Goal: Communication & Community: Answer question/provide support

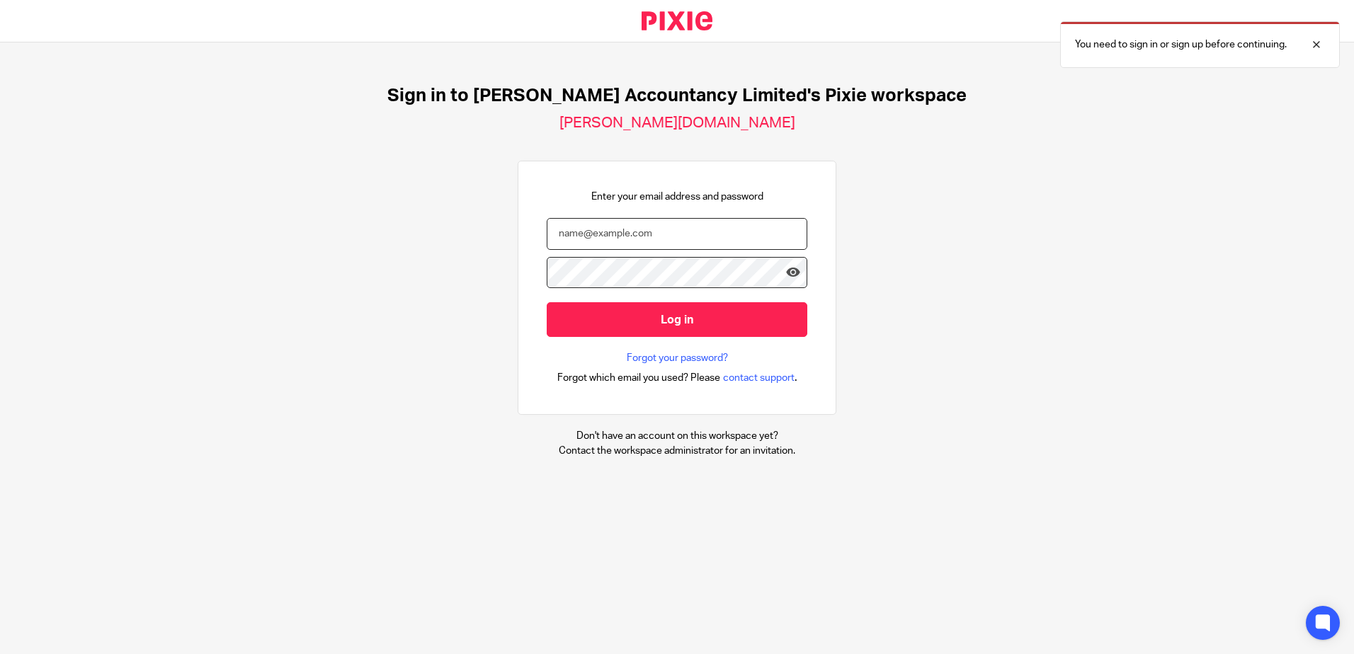
click at [561, 244] on input "email" at bounding box center [677, 234] width 261 height 32
type input "[PERSON_NAME][EMAIL_ADDRESS][DOMAIN_NAME]"
click at [547, 302] on input "Log in" at bounding box center [677, 319] width 261 height 35
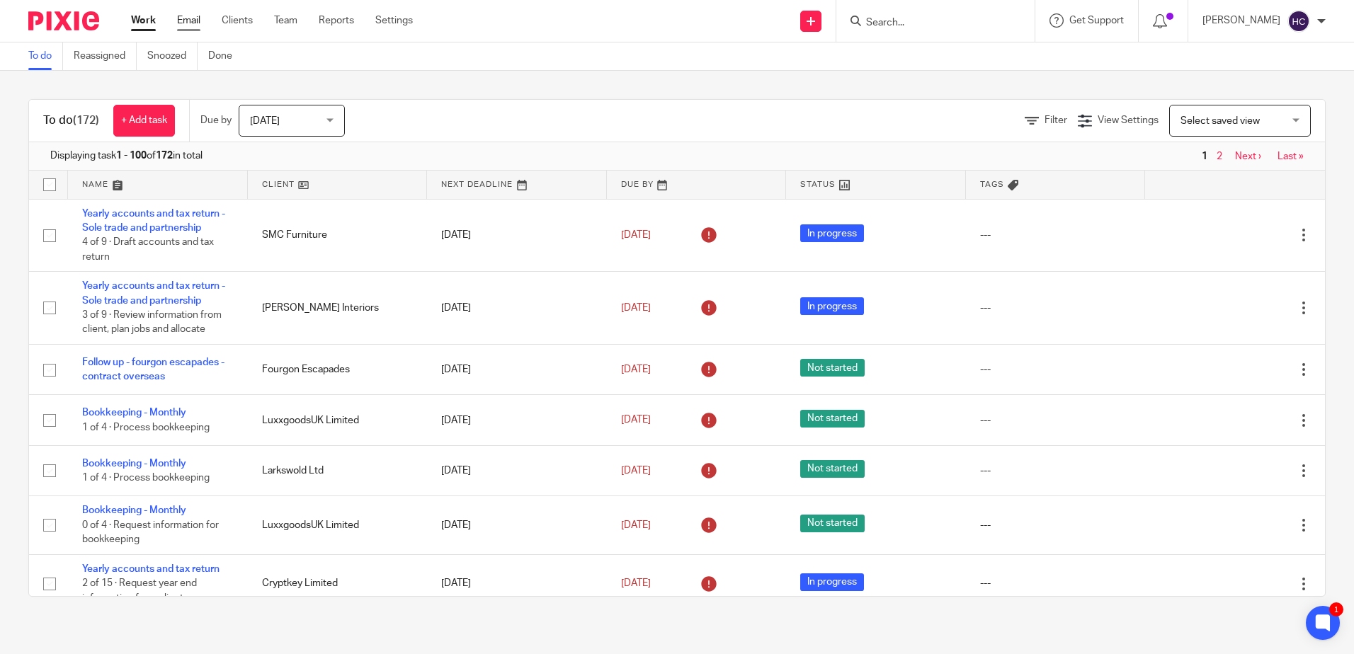
click at [190, 22] on link "Email" at bounding box center [188, 20] width 23 height 14
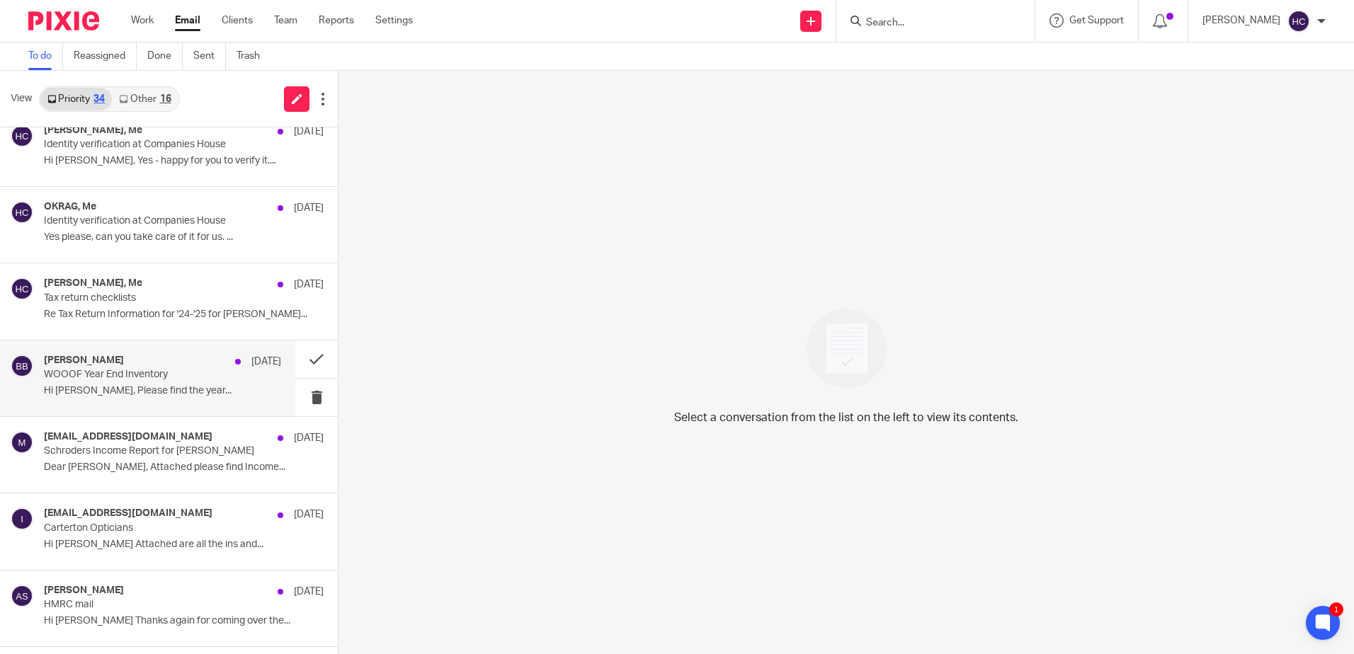
scroll to position [1912, 0]
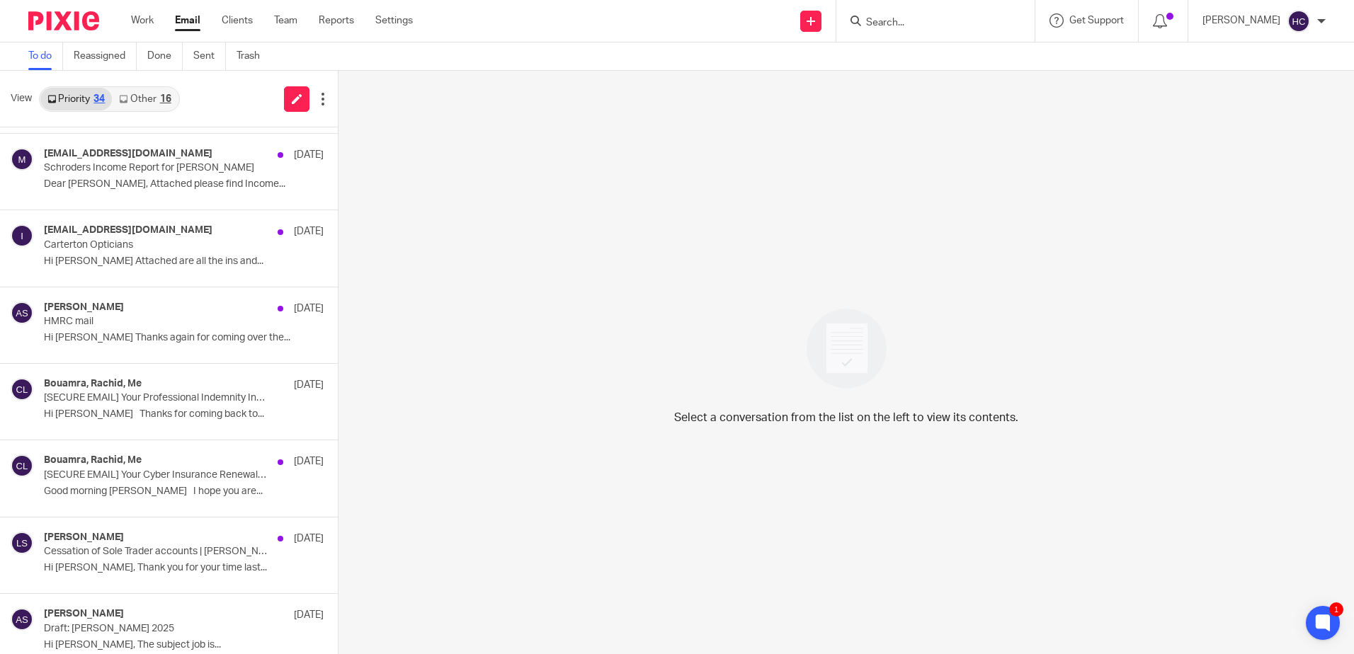
click at [162, 98] on div "16" at bounding box center [165, 99] width 11 height 10
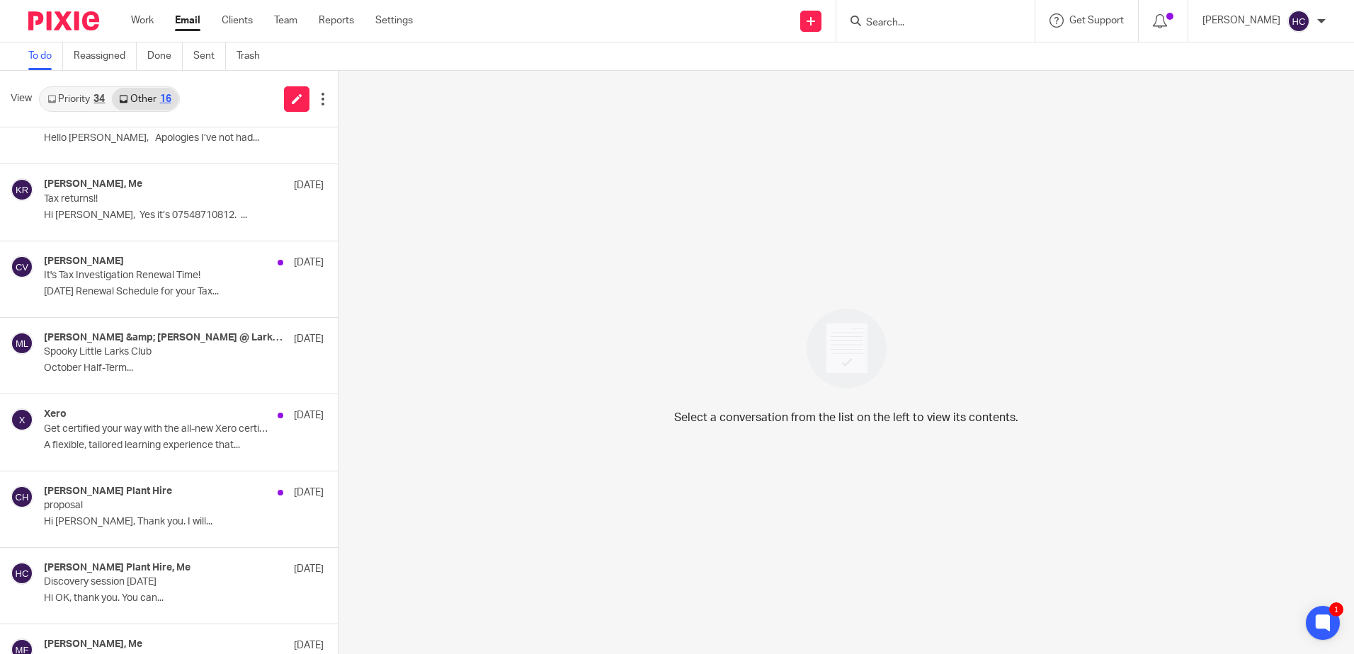
scroll to position [425, 0]
click at [897, 21] on input "Search" at bounding box center [928, 23] width 127 height 13
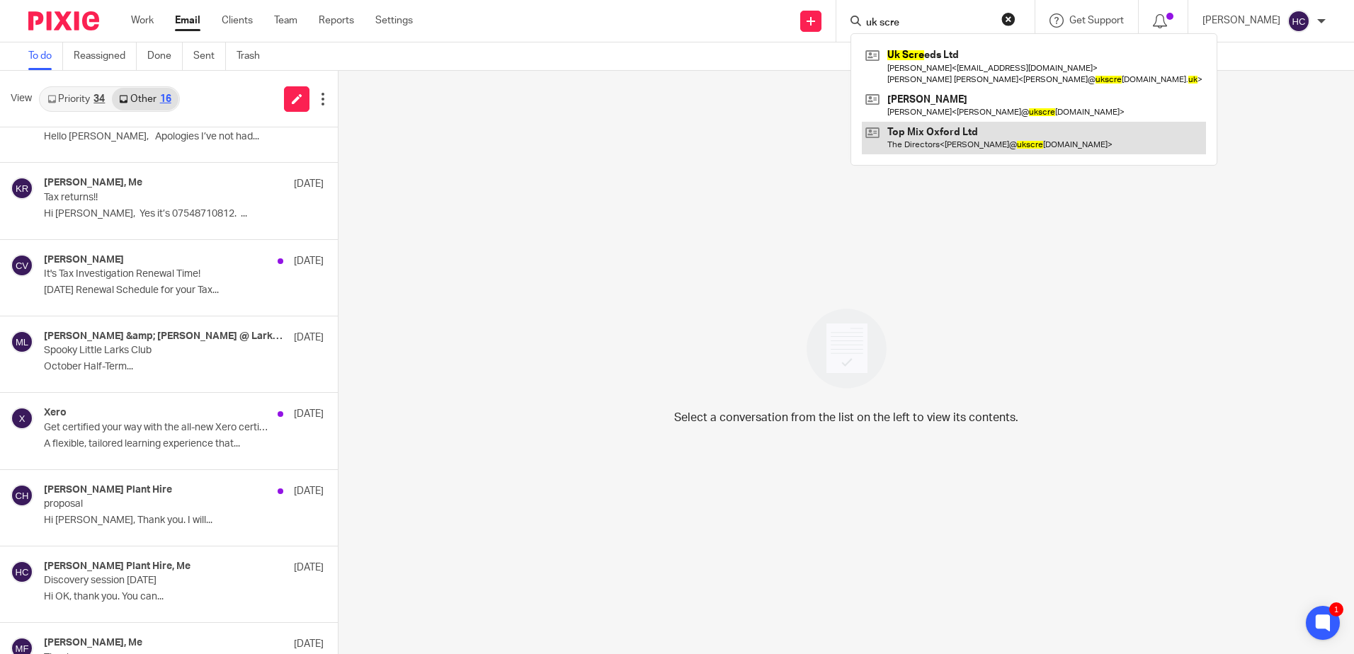
type input "uk scre"
click at [926, 135] on link at bounding box center [1034, 138] width 344 height 33
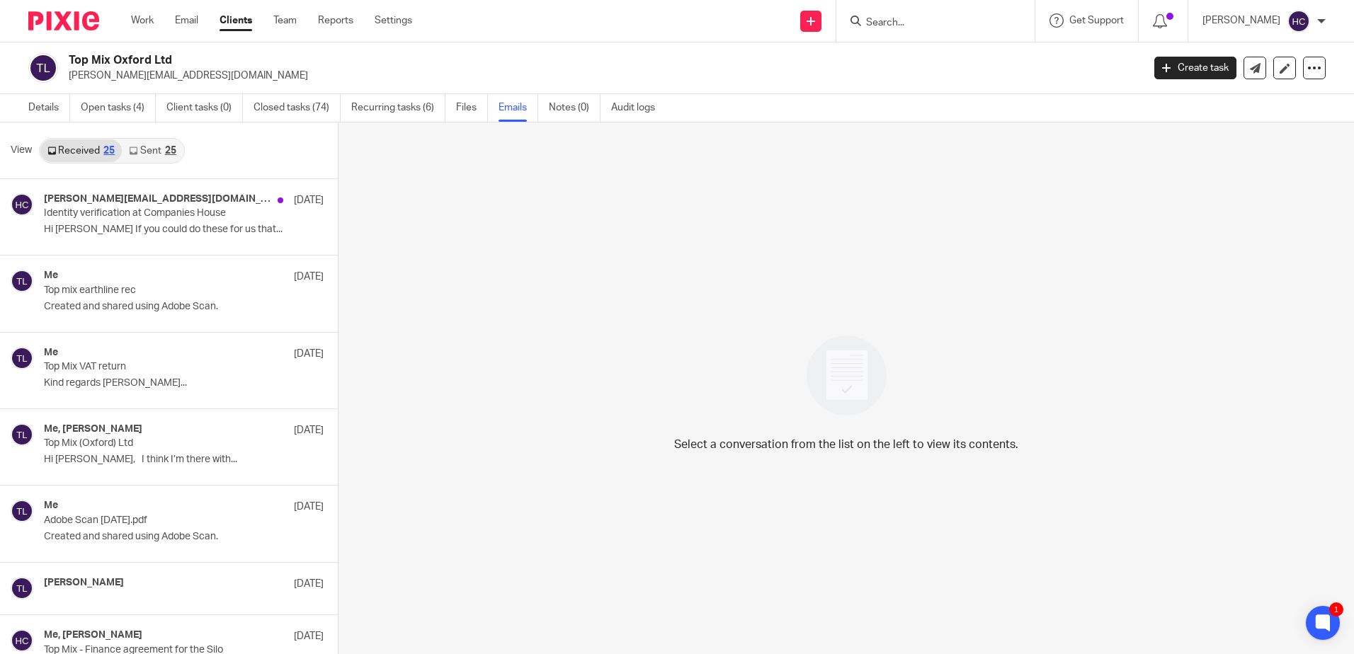
click at [143, 159] on link "Sent 25" at bounding box center [152, 151] width 61 height 23
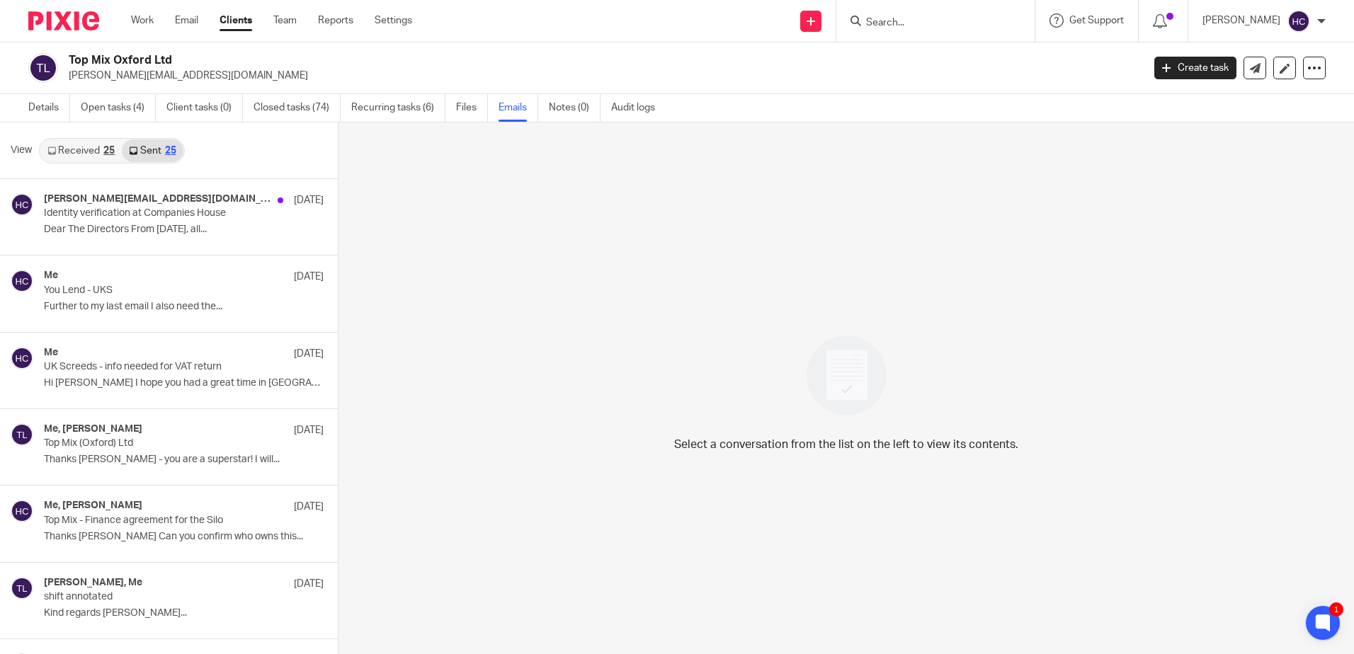
scroll to position [2, 0]
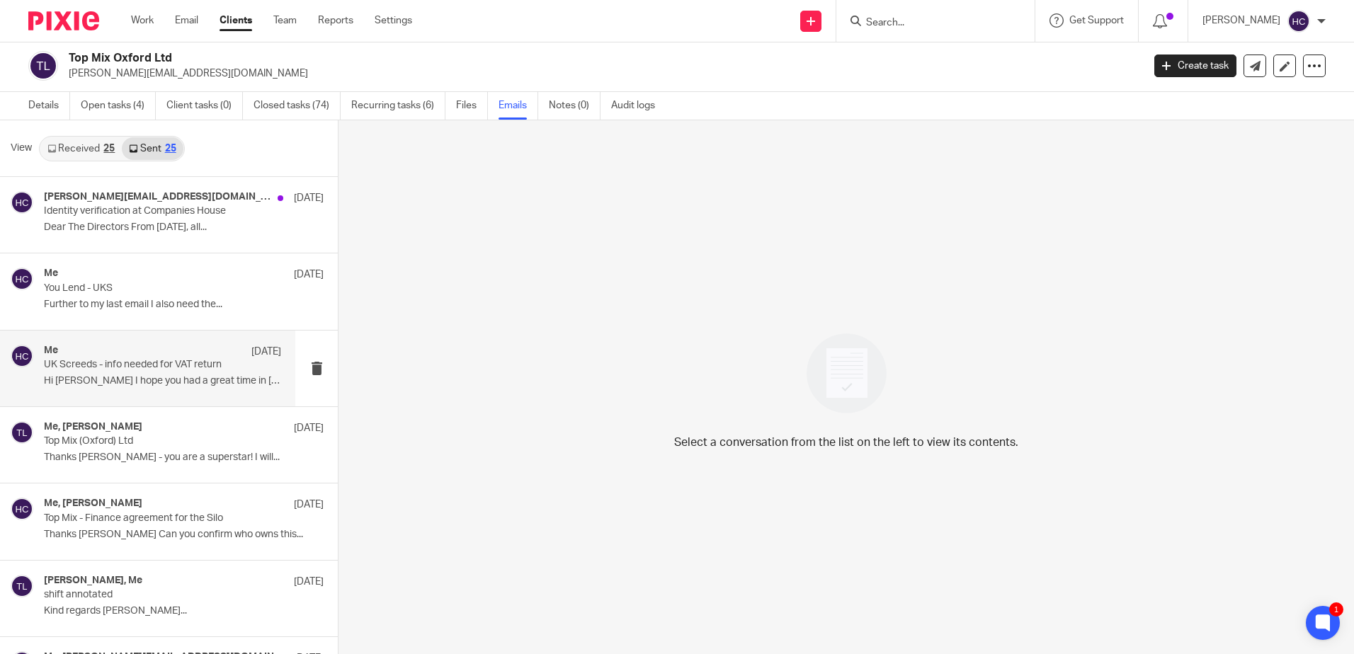
click at [161, 363] on p "UK Screeds - info needed for VAT return" at bounding box center [139, 365] width 190 height 12
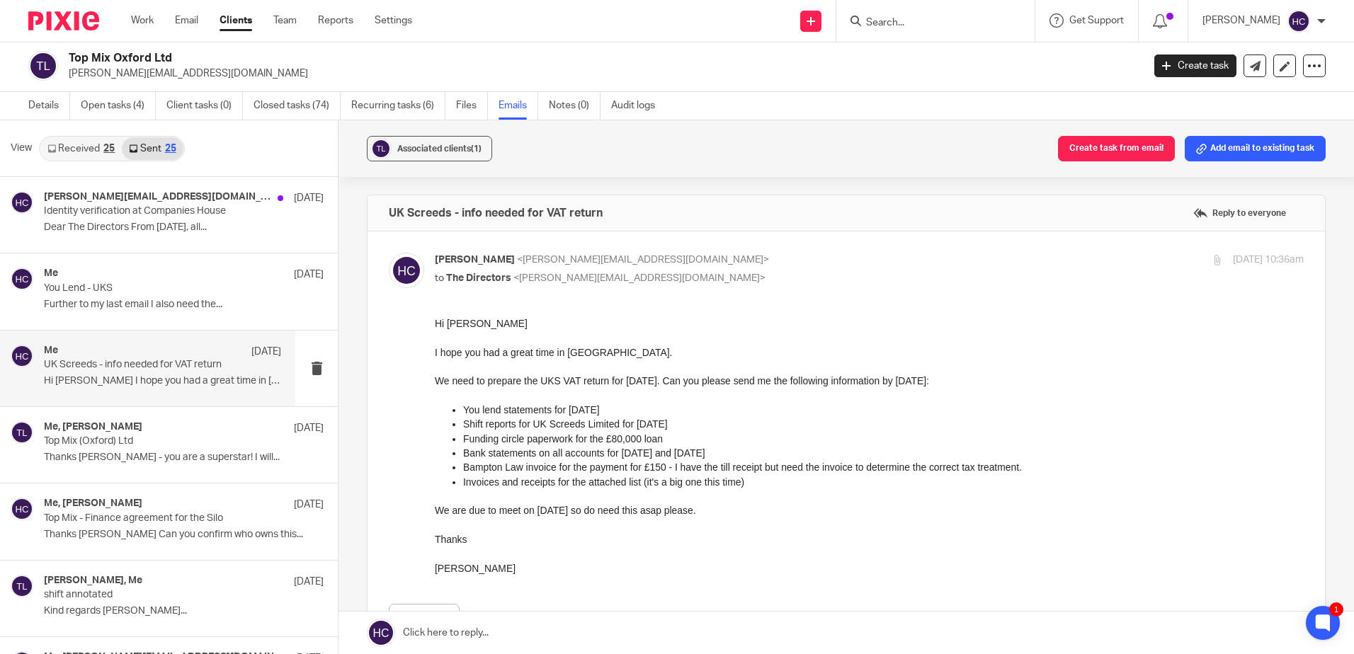
scroll to position [71, 0]
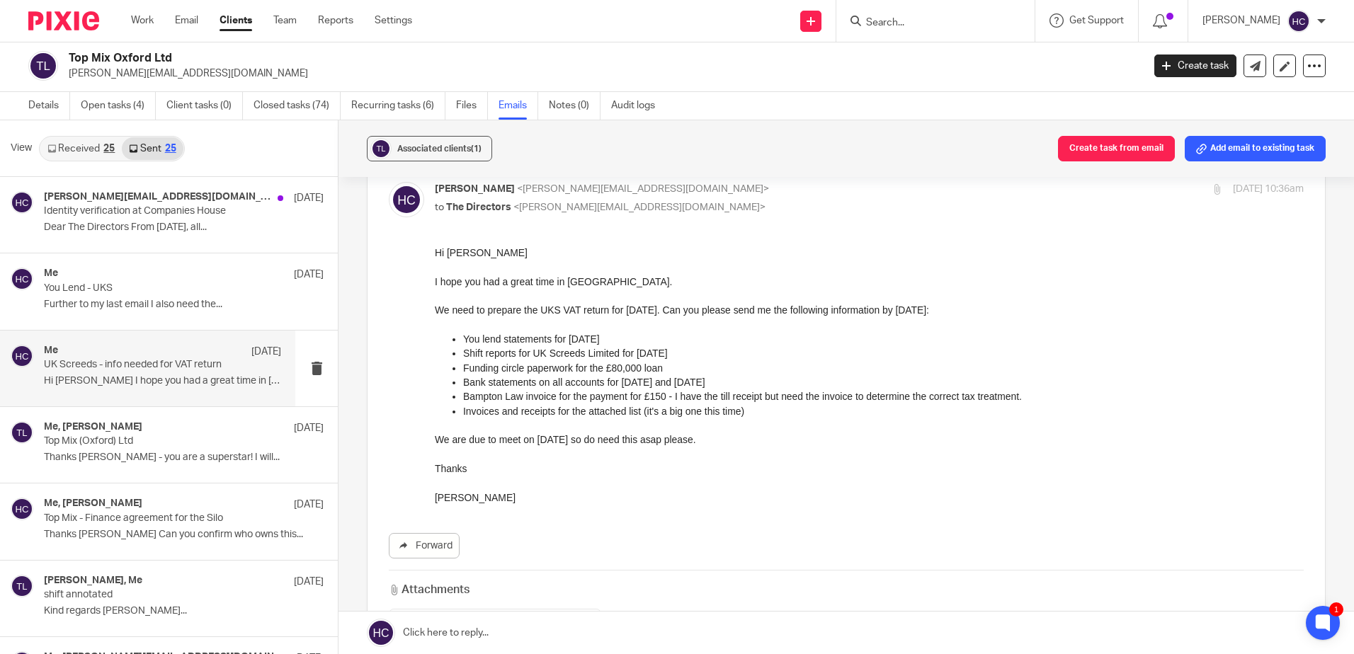
click at [234, 28] on link "Clients" at bounding box center [236, 20] width 33 height 14
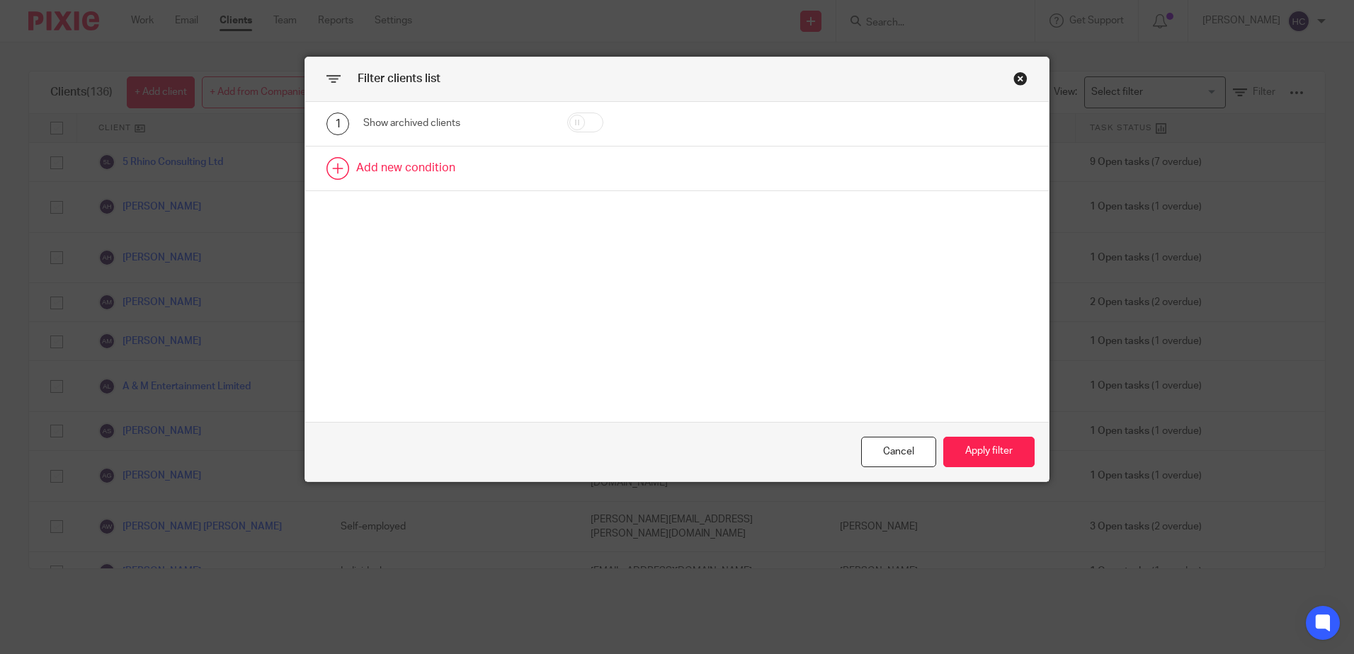
click at [438, 164] on link at bounding box center [677, 169] width 744 height 44
click at [437, 164] on div "Field" at bounding box center [443, 173] width 136 height 30
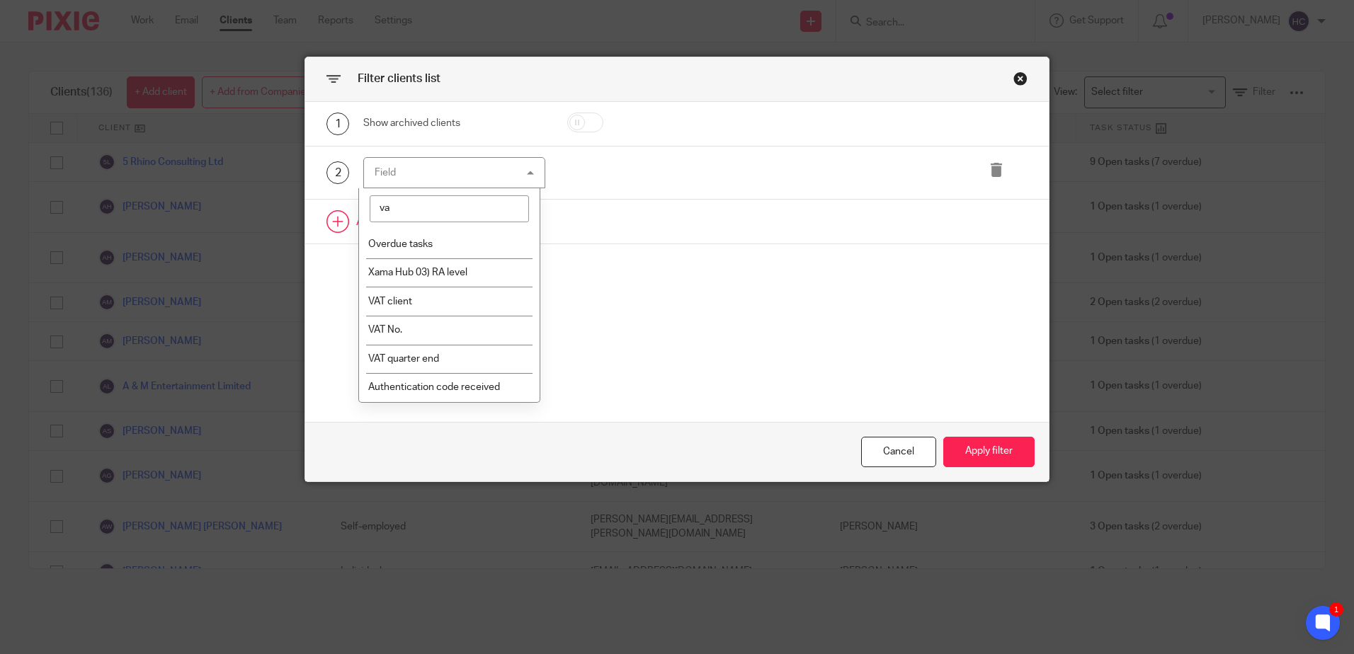
type input "vat"
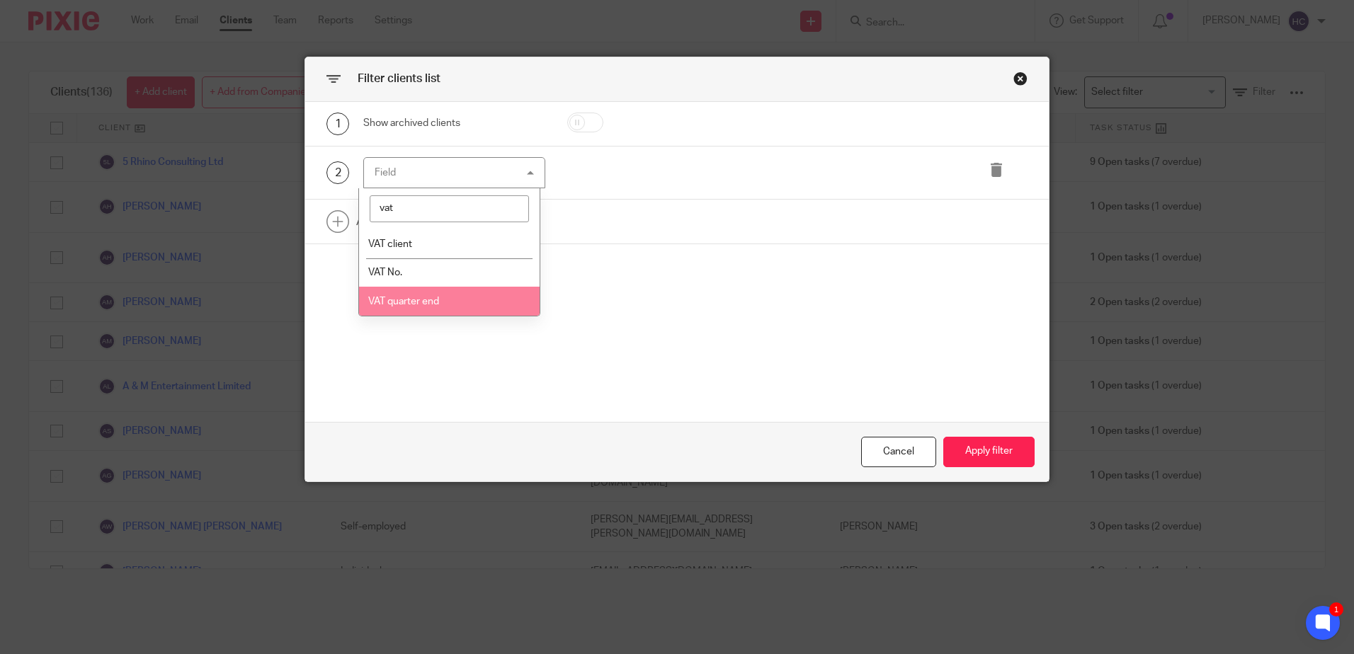
click at [430, 298] on span "VAT quarter end" at bounding box center [403, 302] width 71 height 10
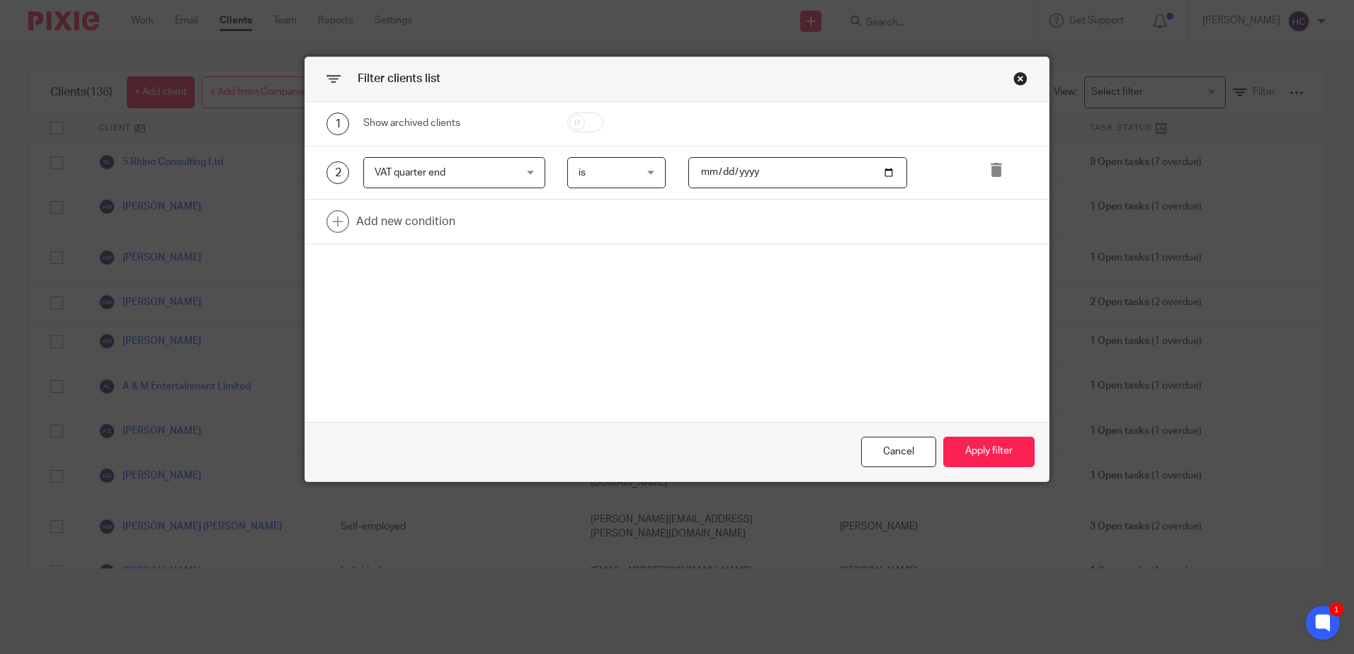
click at [821, 168] on input "date" at bounding box center [797, 173] width 219 height 32
type input "2025-09-30"
click at [995, 458] on button "Apply filter" at bounding box center [988, 452] width 91 height 30
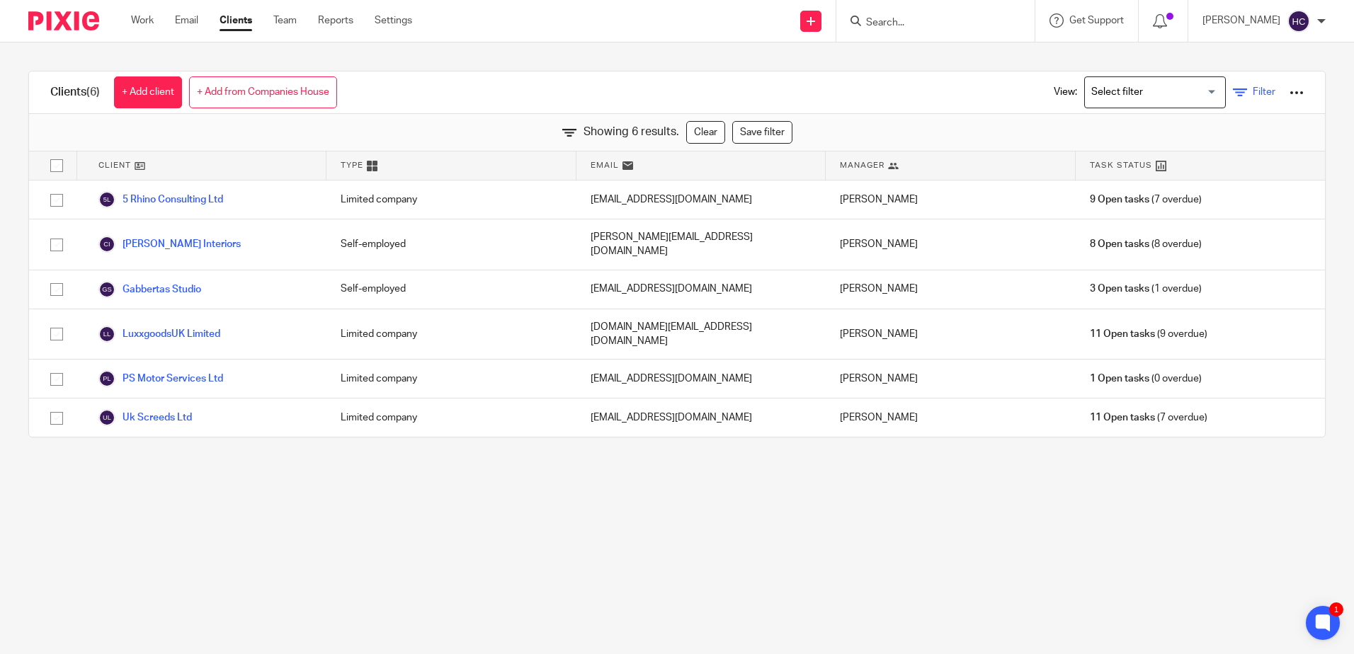
click at [1233, 93] on icon at bounding box center [1240, 93] width 14 height 14
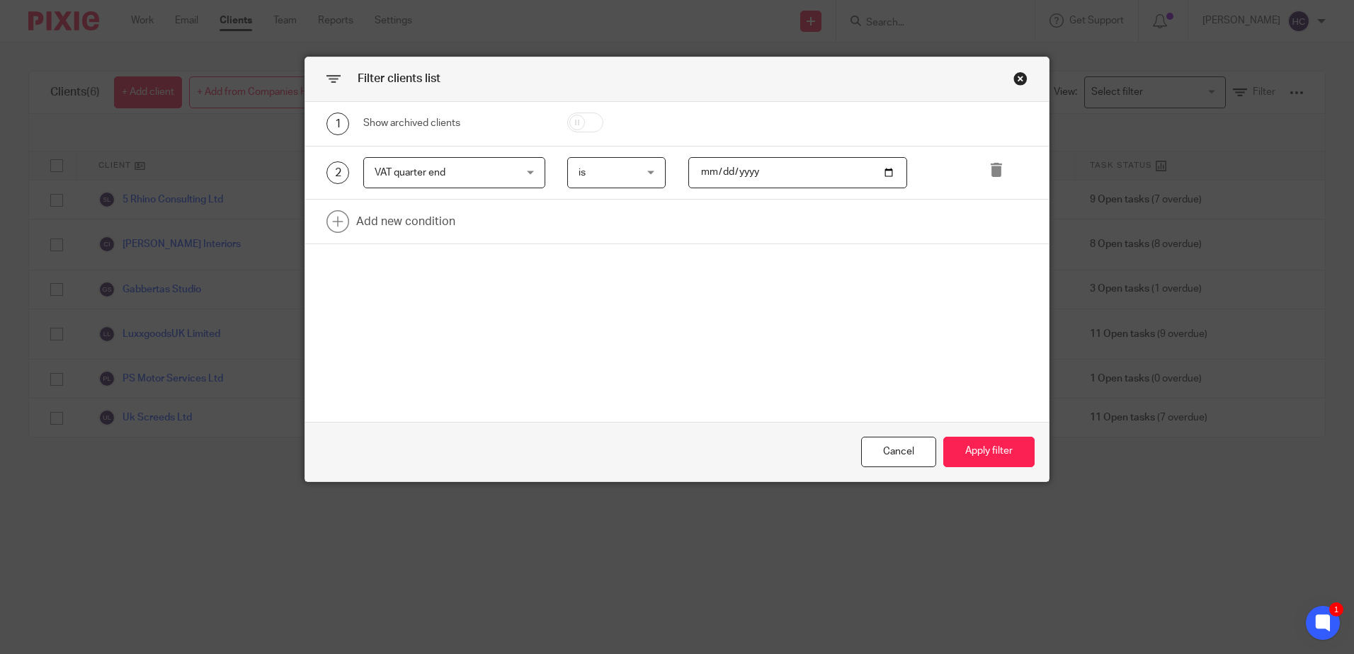
click at [704, 182] on input "2025-09-30" at bounding box center [797, 173] width 219 height 32
type input "2025-09-03"
type input "2025-10-31"
click at [978, 462] on button "Apply filter" at bounding box center [988, 452] width 91 height 30
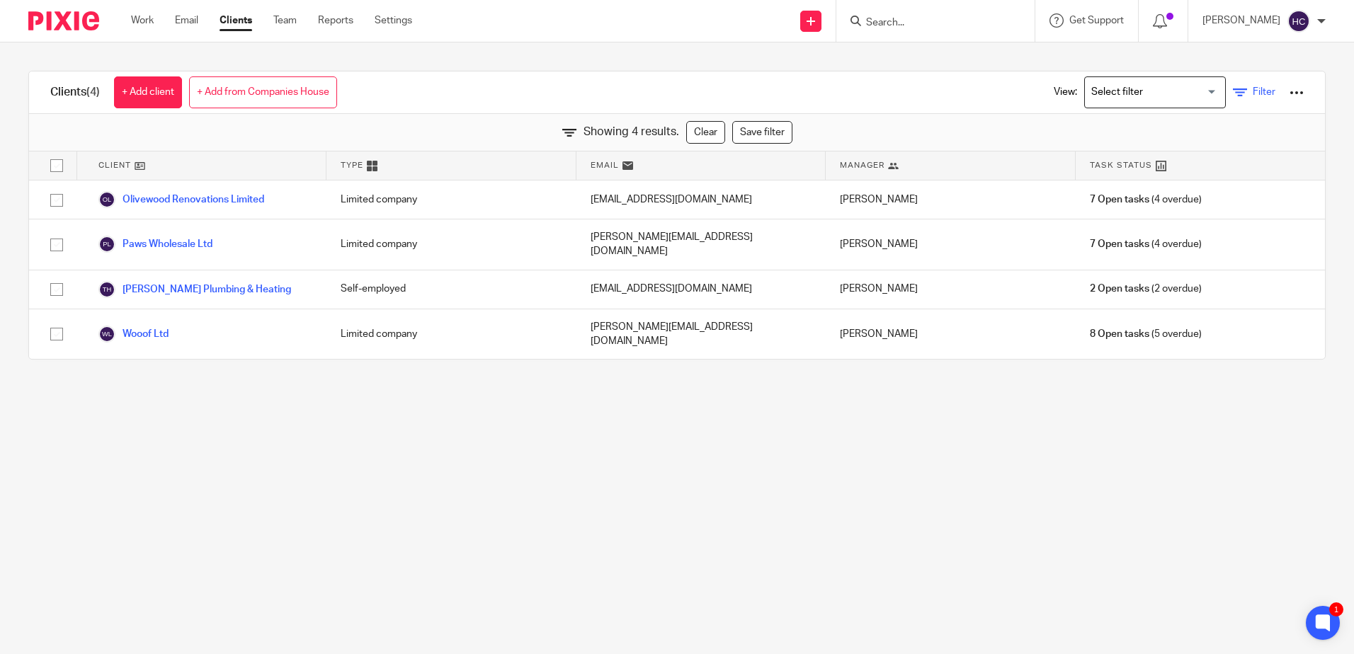
click at [1233, 96] on icon at bounding box center [1240, 93] width 14 height 14
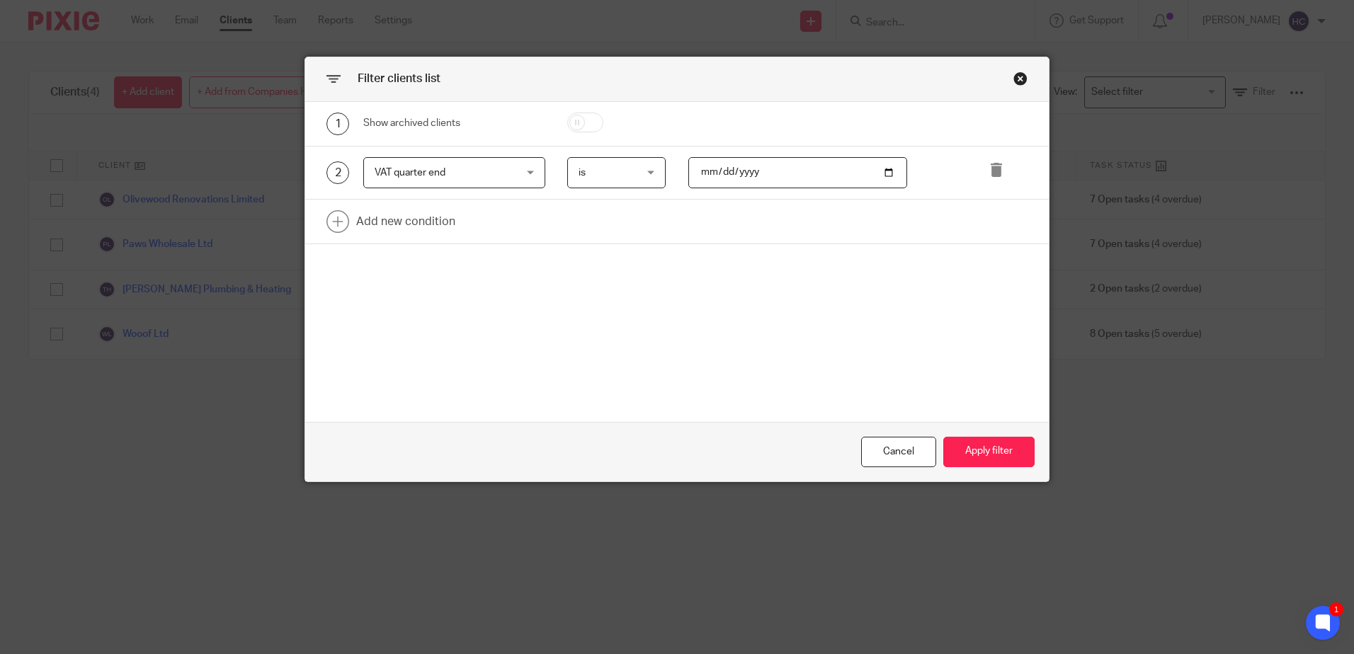
click at [703, 172] on input "2025-10-31" at bounding box center [797, 173] width 219 height 32
type input "2025-11-30"
click at [982, 454] on button "Apply filter" at bounding box center [988, 452] width 91 height 30
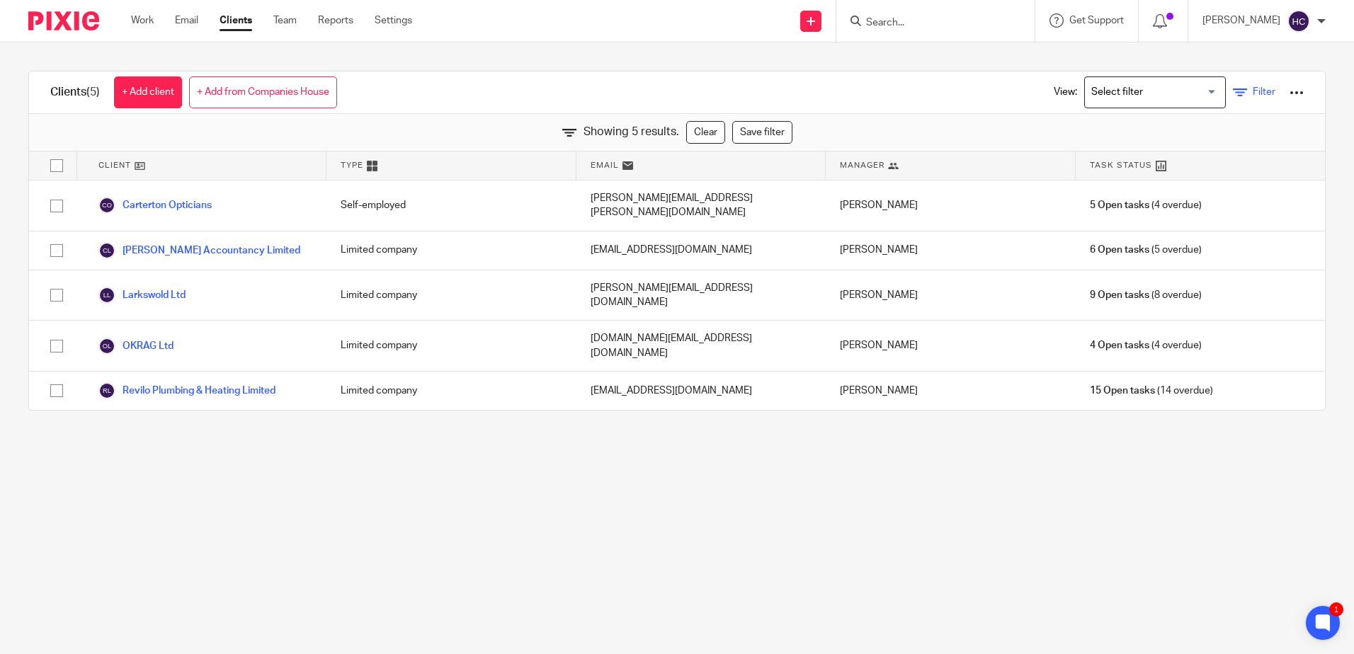
click at [1233, 94] on icon at bounding box center [1240, 93] width 14 height 14
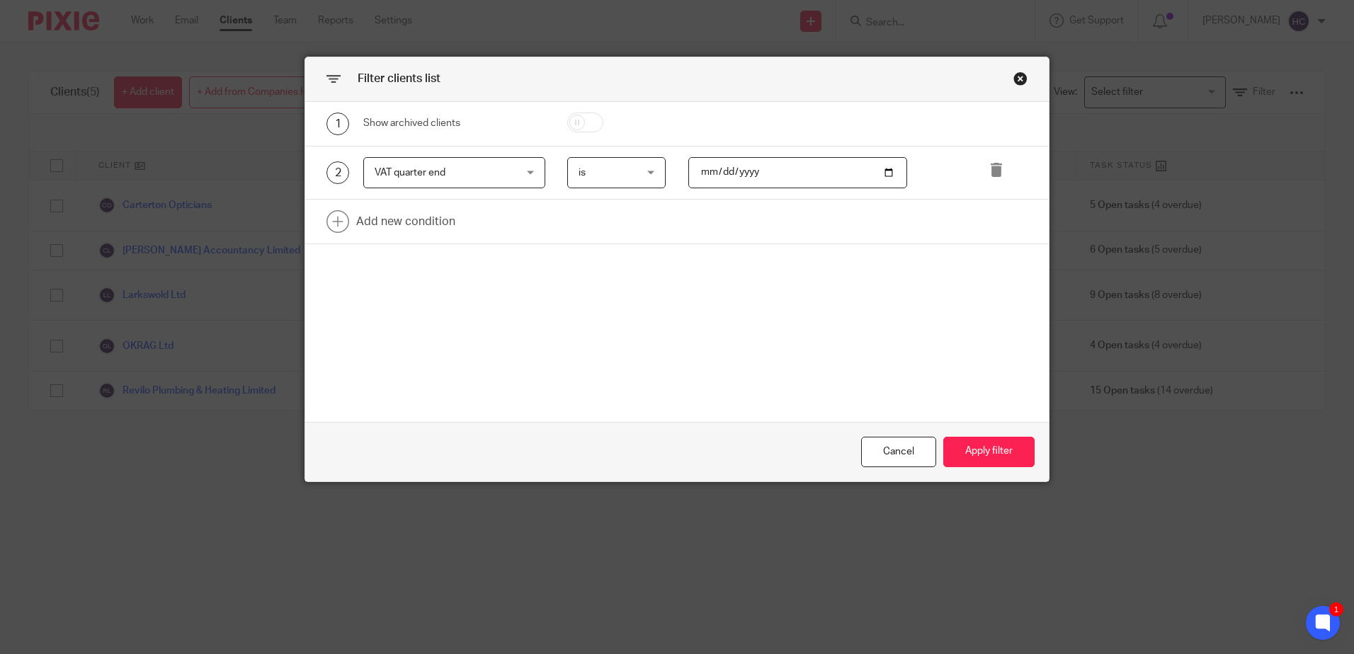
click at [705, 176] on input "2025-11-30" at bounding box center [797, 173] width 219 height 32
click at [906, 447] on div "Cancel" at bounding box center [898, 452] width 75 height 30
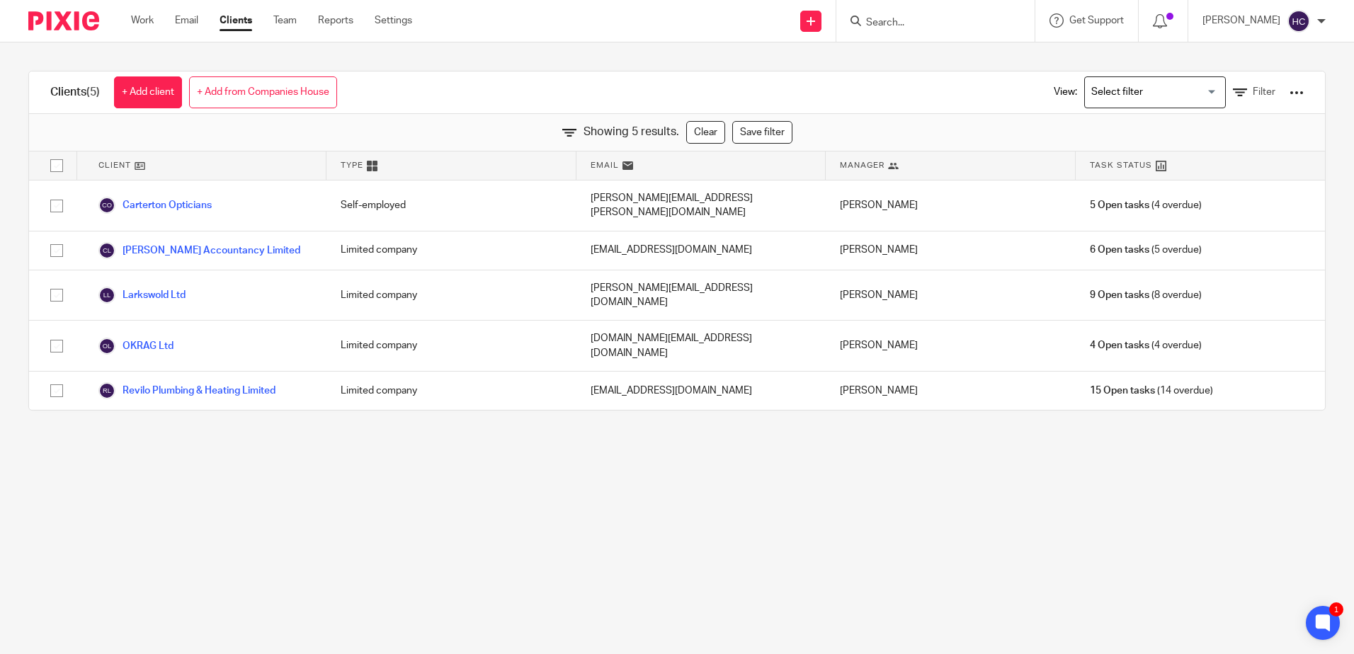
click at [1209, 86] on div "View: Loading... Filter" at bounding box center [1167, 93] width 271 height 42
click at [1233, 92] on icon at bounding box center [1240, 93] width 14 height 14
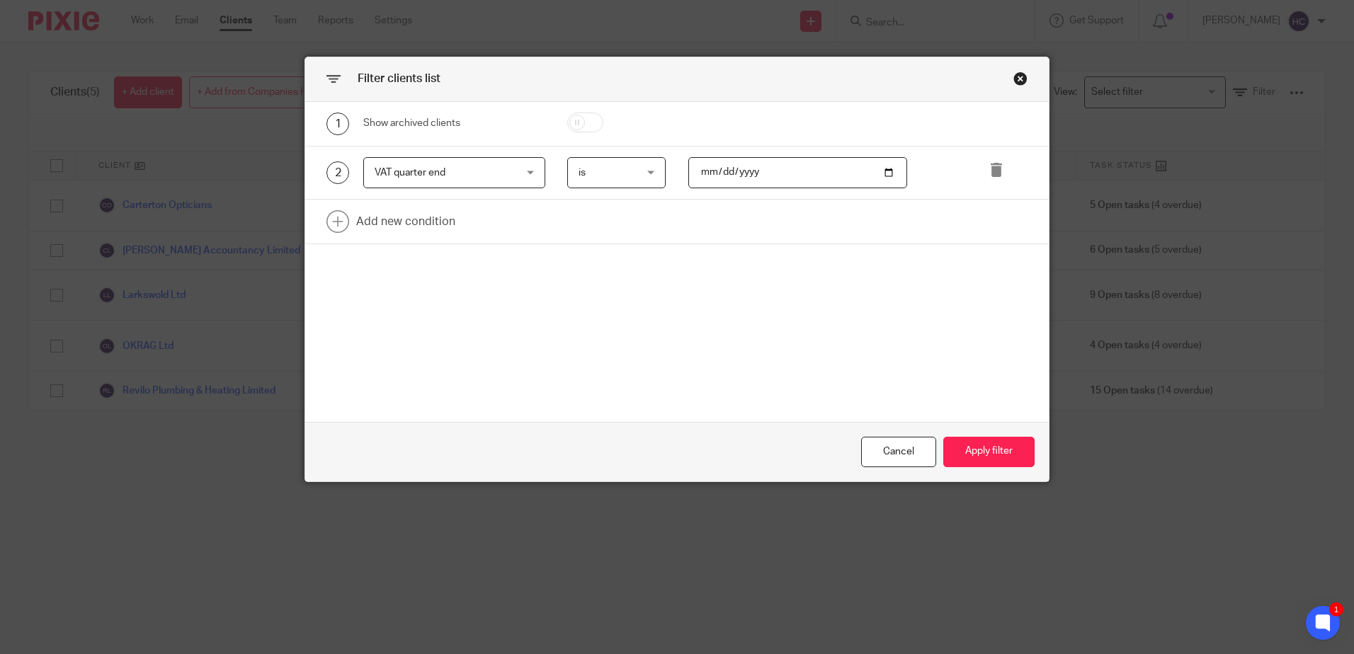
click at [700, 171] on input "2025-11-30" at bounding box center [797, 173] width 219 height 32
type input "2025-11-30"
type input "2025-09-30"
click at [1006, 448] on button "Apply filter" at bounding box center [988, 452] width 91 height 30
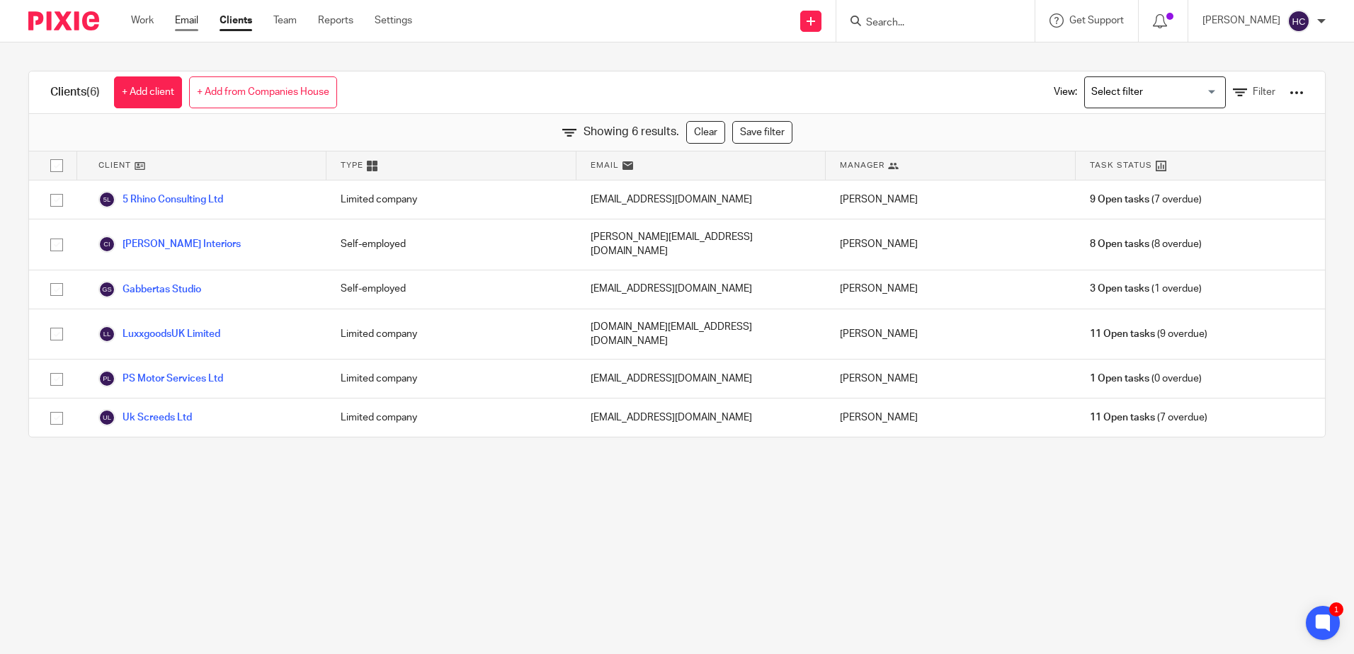
click at [184, 24] on link "Email" at bounding box center [186, 20] width 23 height 14
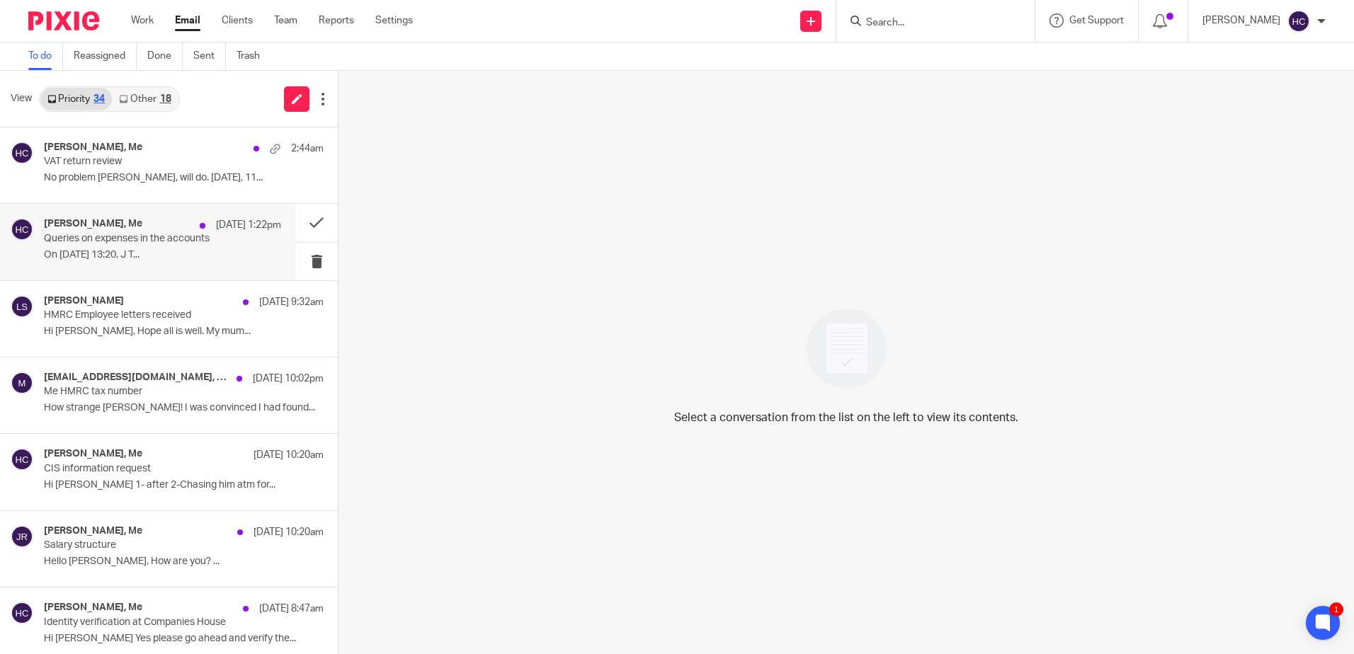
click at [125, 247] on div "[PERSON_NAME], Me [DATE] 1:22pm Queries on expenses in the accounts On [DATE] 1…" at bounding box center [162, 241] width 237 height 47
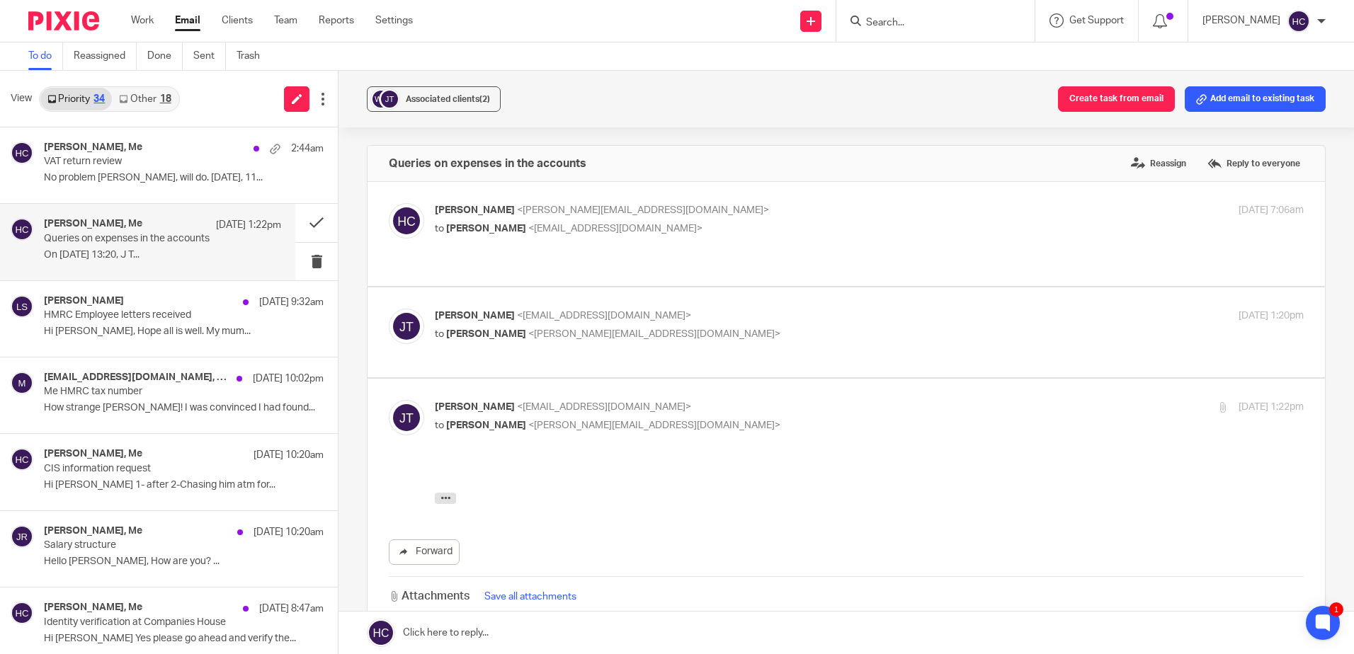
click at [487, 329] on span "[PERSON_NAME]" at bounding box center [486, 334] width 80 height 10
checkbox input "true"
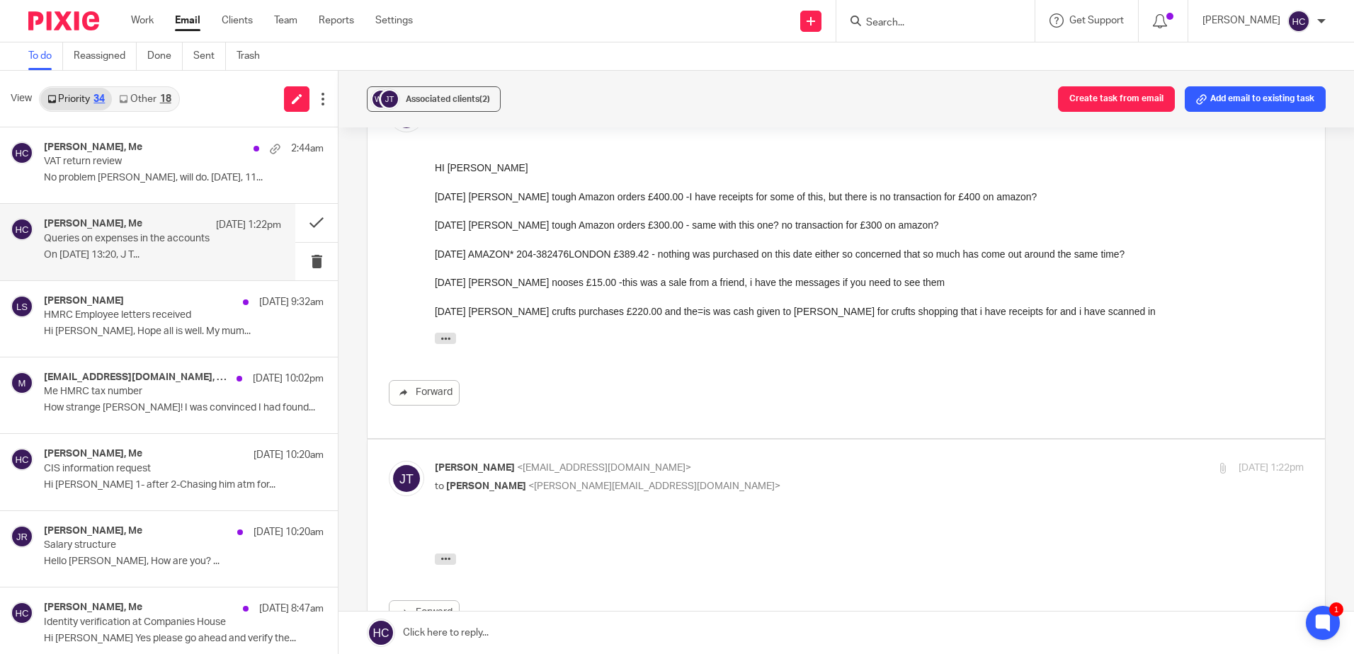
scroll to position [283, 0]
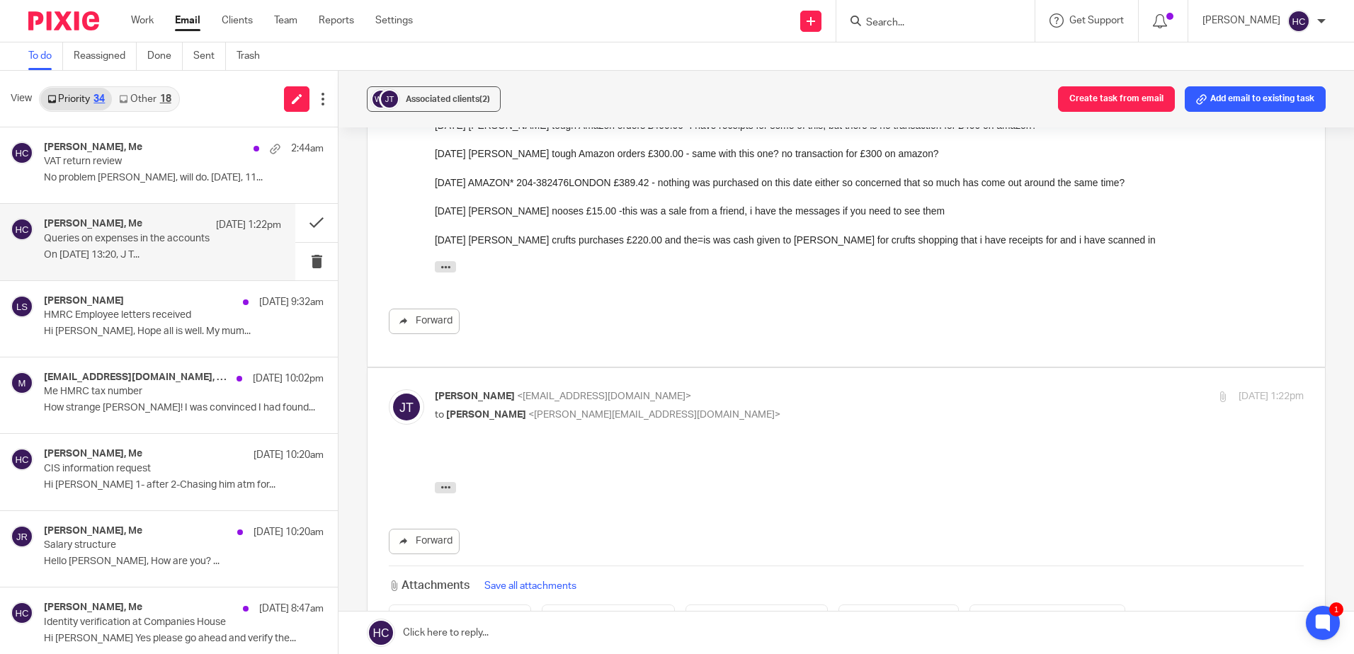
click at [428, 467] on div "Forward Attachments Save all attachments invoice 9th june pt1 .pdf invoice (52)…" at bounding box center [846, 544] width 915 height 183
click at [435, 472] on iframe at bounding box center [869, 476] width 869 height 47
click at [440, 491] on icon "button" at bounding box center [445, 487] width 11 height 11
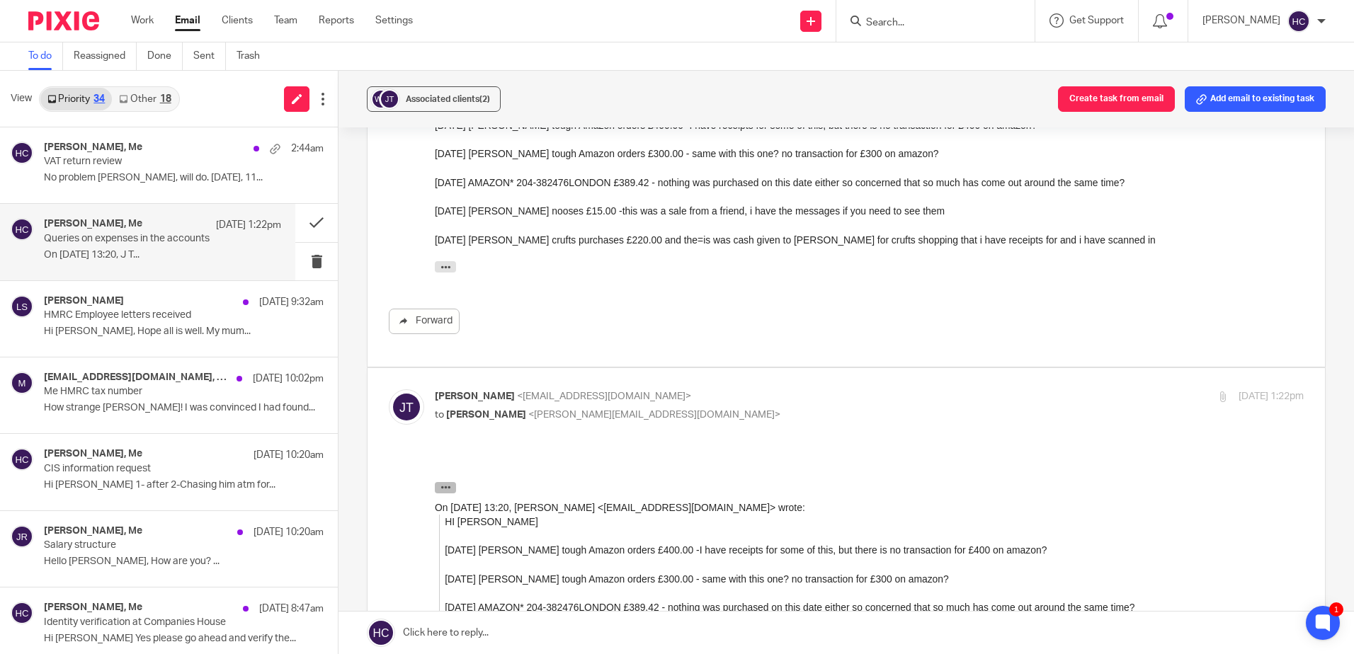
click at [440, 491] on icon "button" at bounding box center [445, 487] width 11 height 11
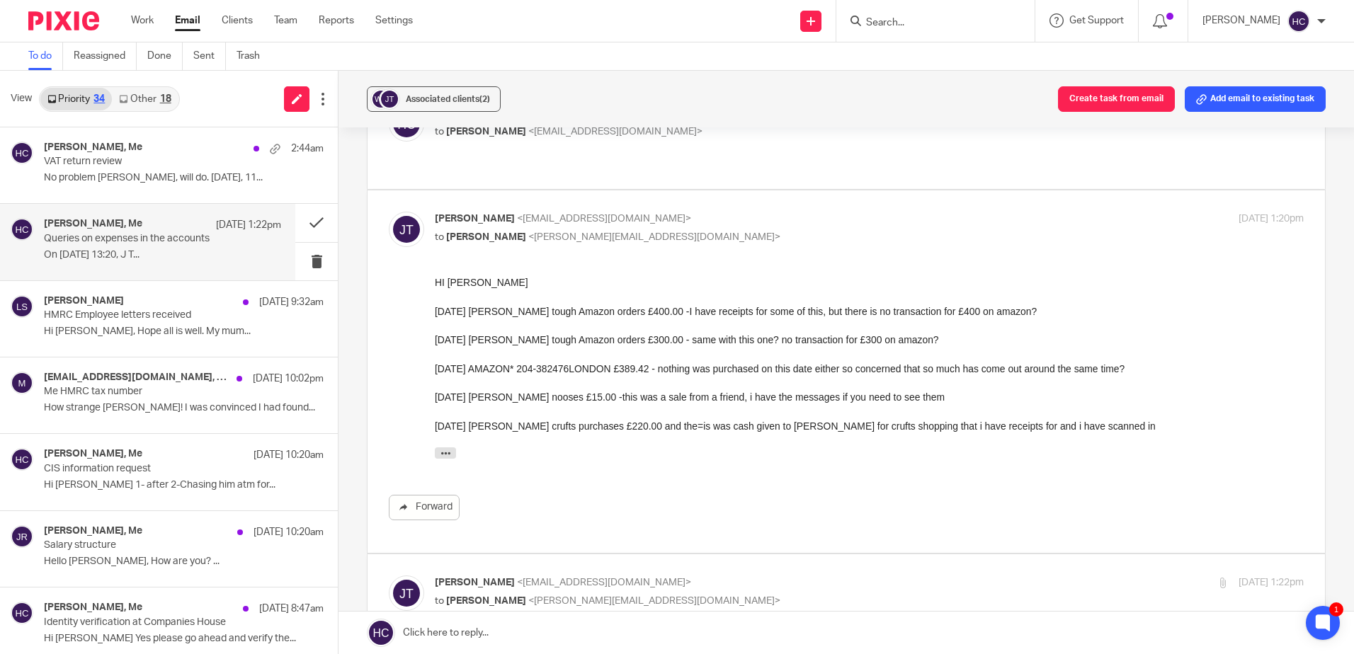
scroll to position [71, 0]
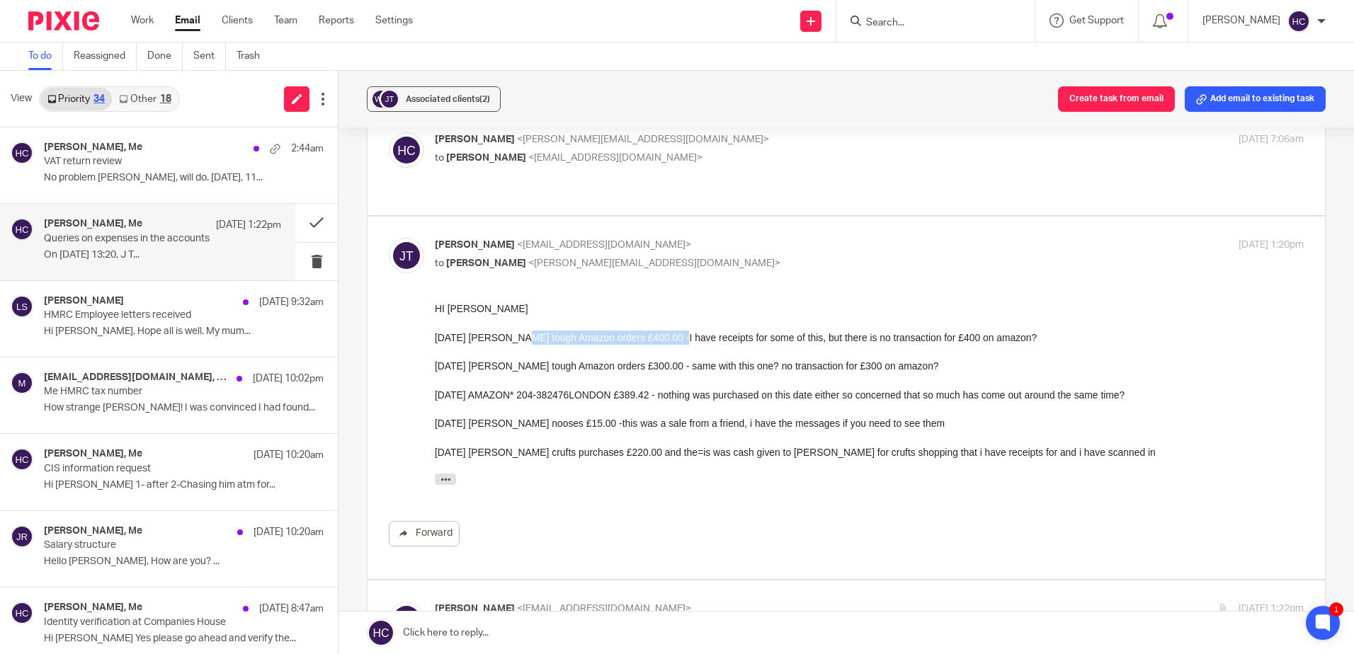
drag, startPoint x: 511, startPoint y: 337, endPoint x: 667, endPoint y: 341, distance: 155.8
click at [667, 341] on div "08/06/2024 Jean tough Amazon orders £400.00 -I have receipts for some of this, …" at bounding box center [869, 395] width 869 height 129
drag, startPoint x: 667, startPoint y: 341, endPoint x: 652, endPoint y: 368, distance: 31.1
click at [652, 368] on div "08/06/2024 Jean tough Amazon orders £400.00 -I have receipts for some of this, …" at bounding box center [869, 395] width 869 height 129
click at [164, 99] on div "18" at bounding box center [165, 99] width 11 height 10
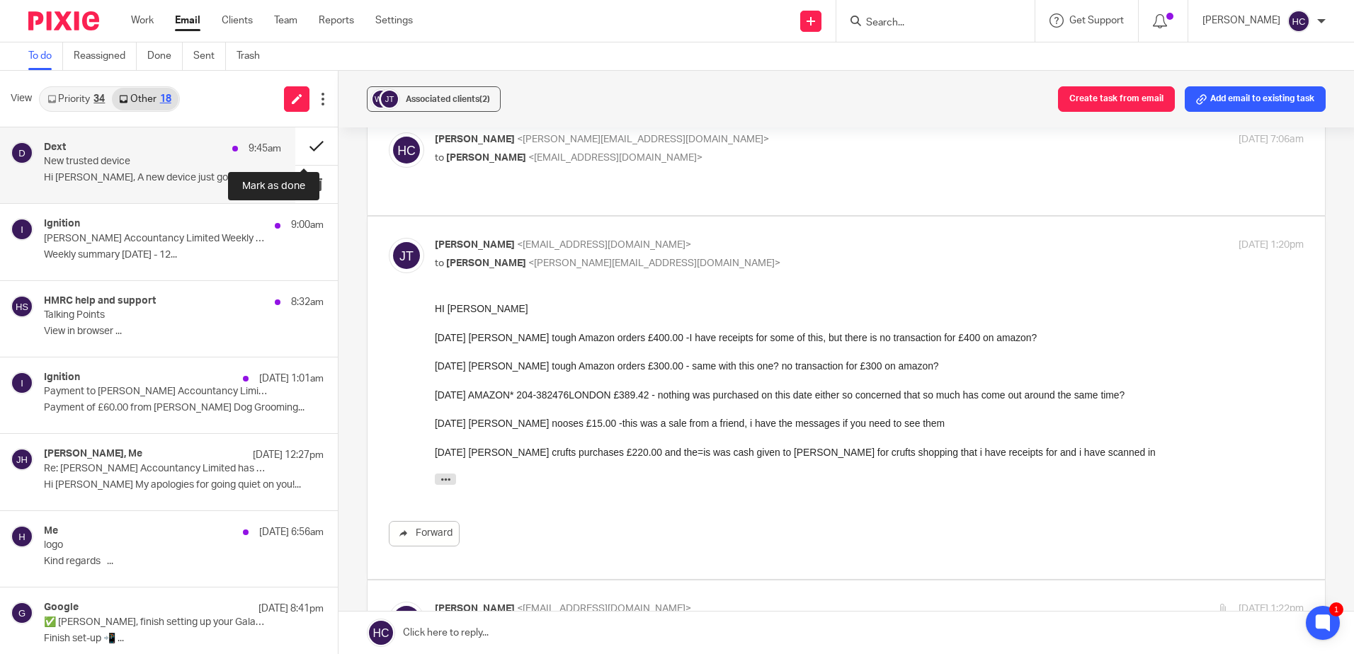
click at [312, 151] on button at bounding box center [316, 146] width 42 height 38
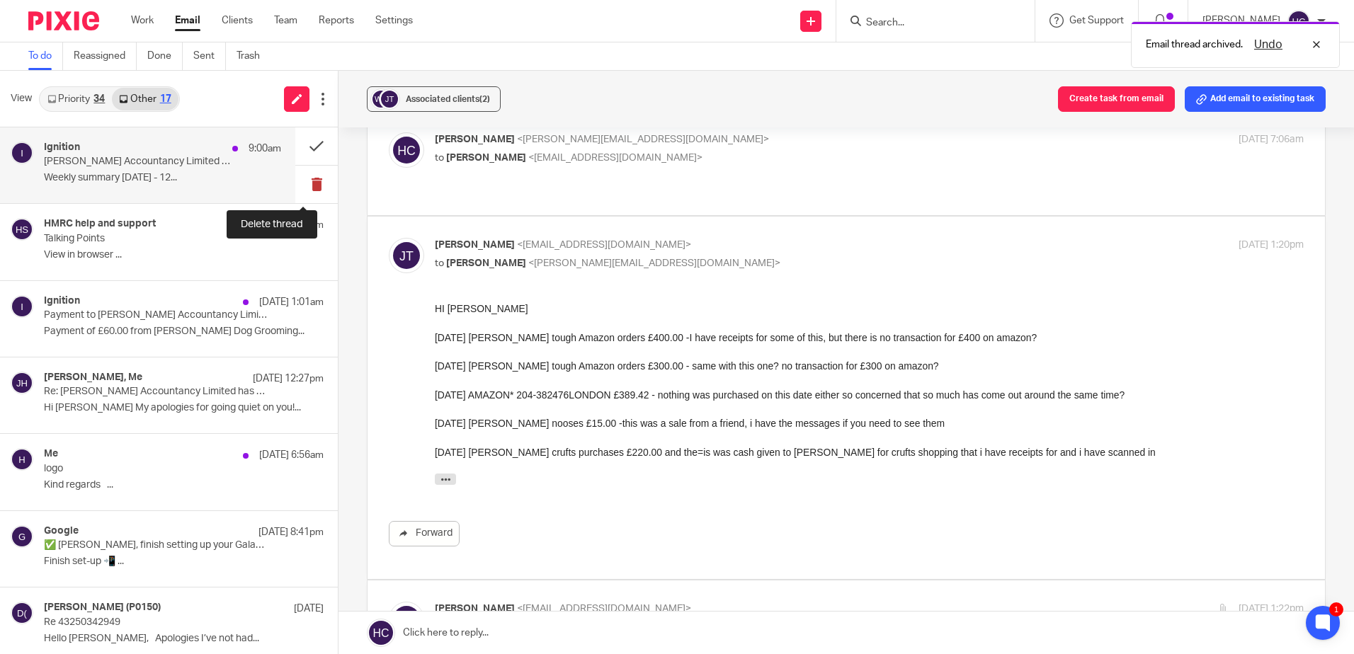
click at [305, 187] on button at bounding box center [316, 185] width 42 height 38
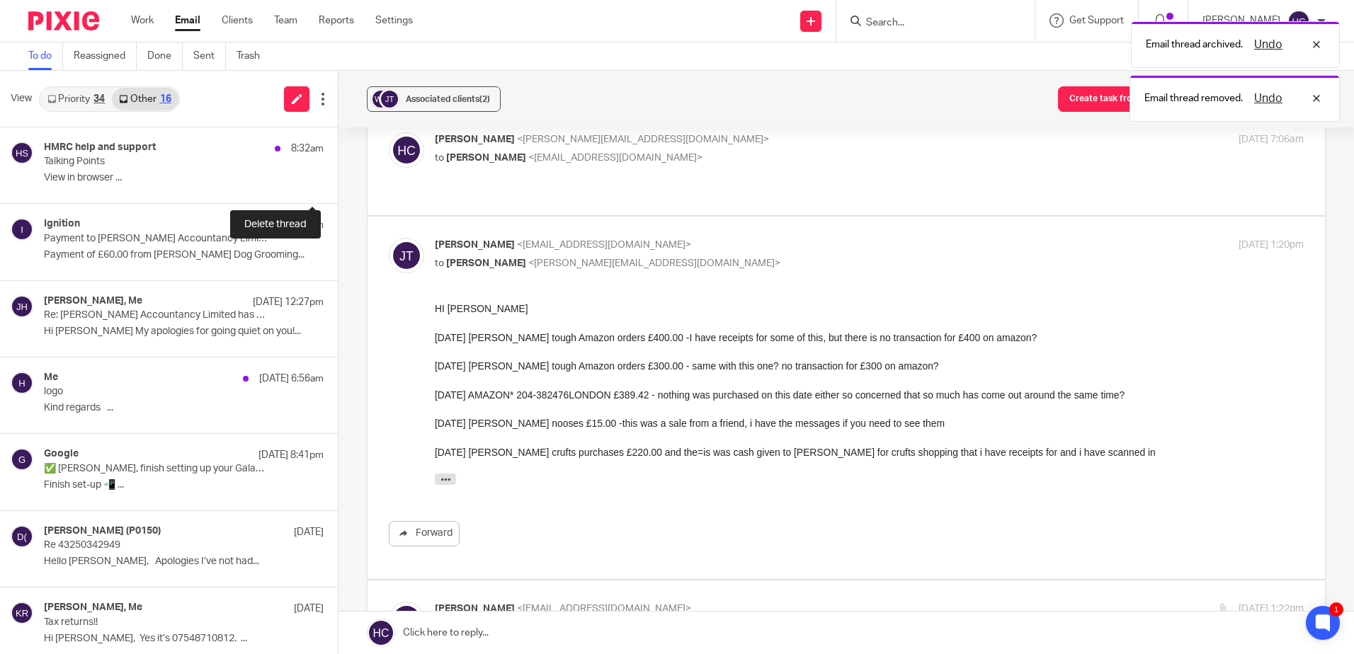
click at [338, 187] on button at bounding box center [343, 185] width 11 height 38
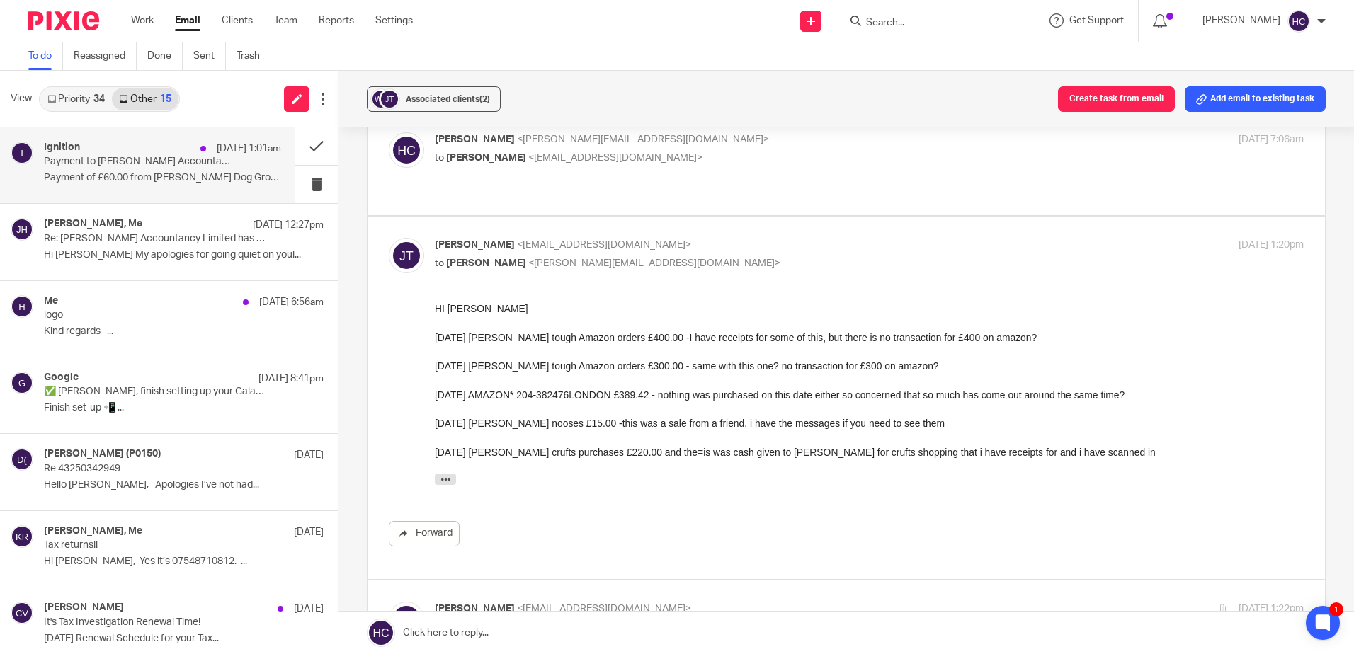
click at [166, 157] on p "Payment to Chatfield Accountancy Limited for Woody's Dog Grooming Service has f…" at bounding box center [139, 162] width 190 height 12
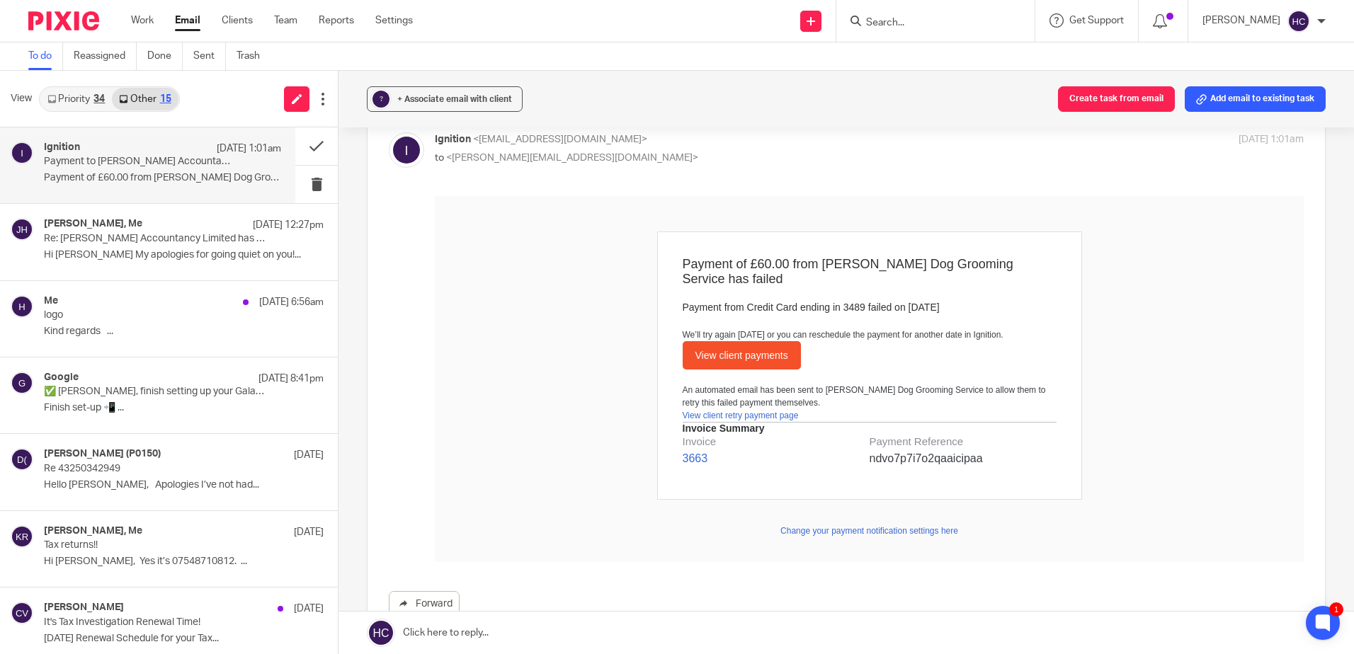
scroll to position [0, 0]
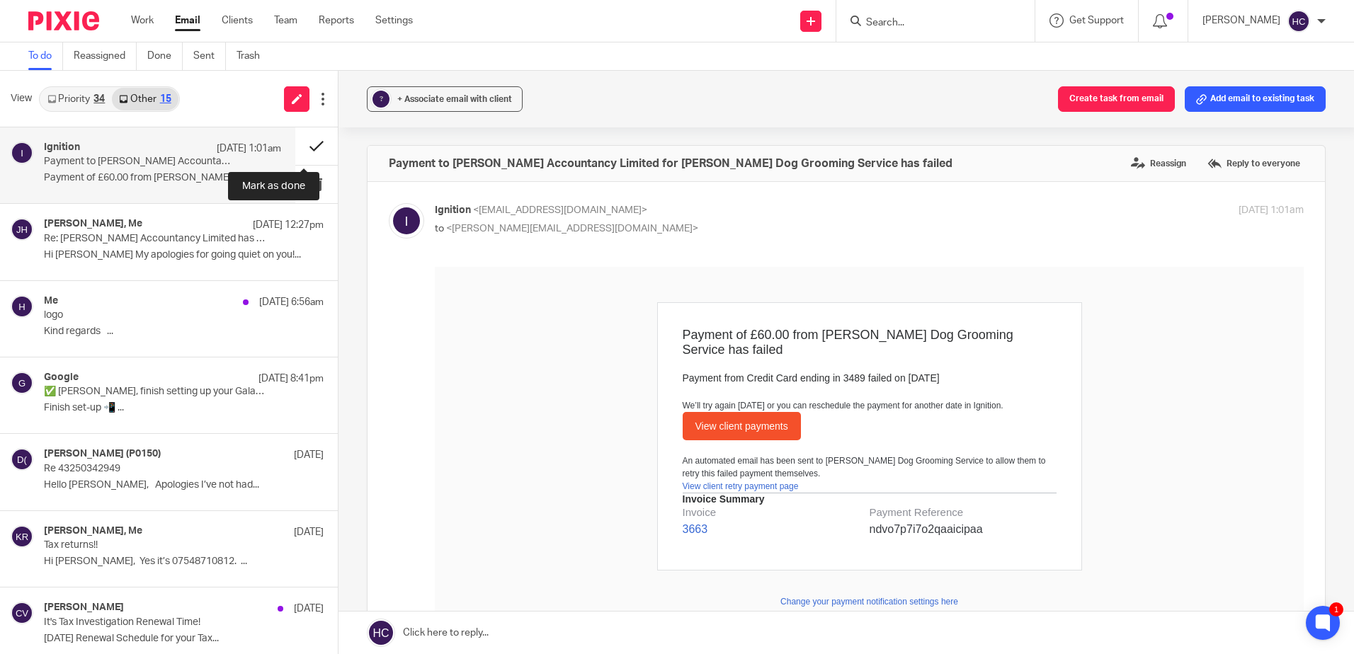
click at [307, 144] on button at bounding box center [316, 146] width 42 height 38
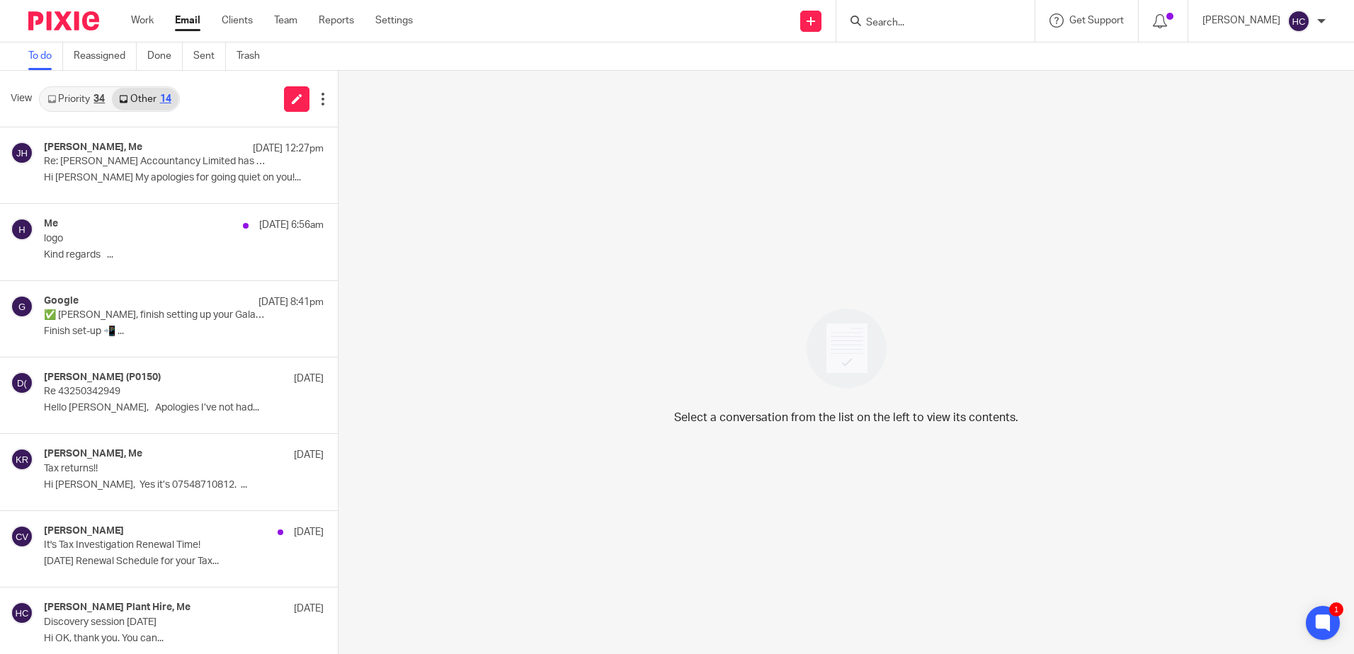
click at [89, 106] on link "Priority 34" at bounding box center [76, 99] width 72 height 23
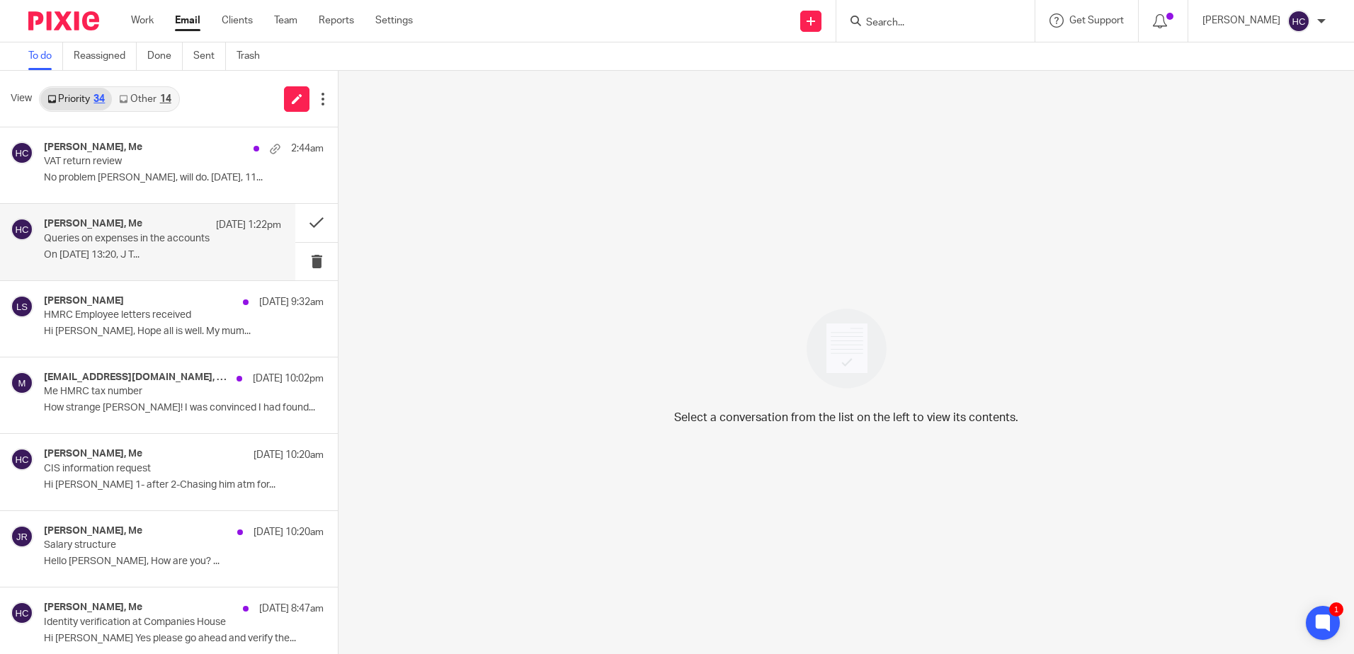
click at [89, 220] on div "J T, Me 12 Oct 1:22pm" at bounding box center [162, 225] width 237 height 14
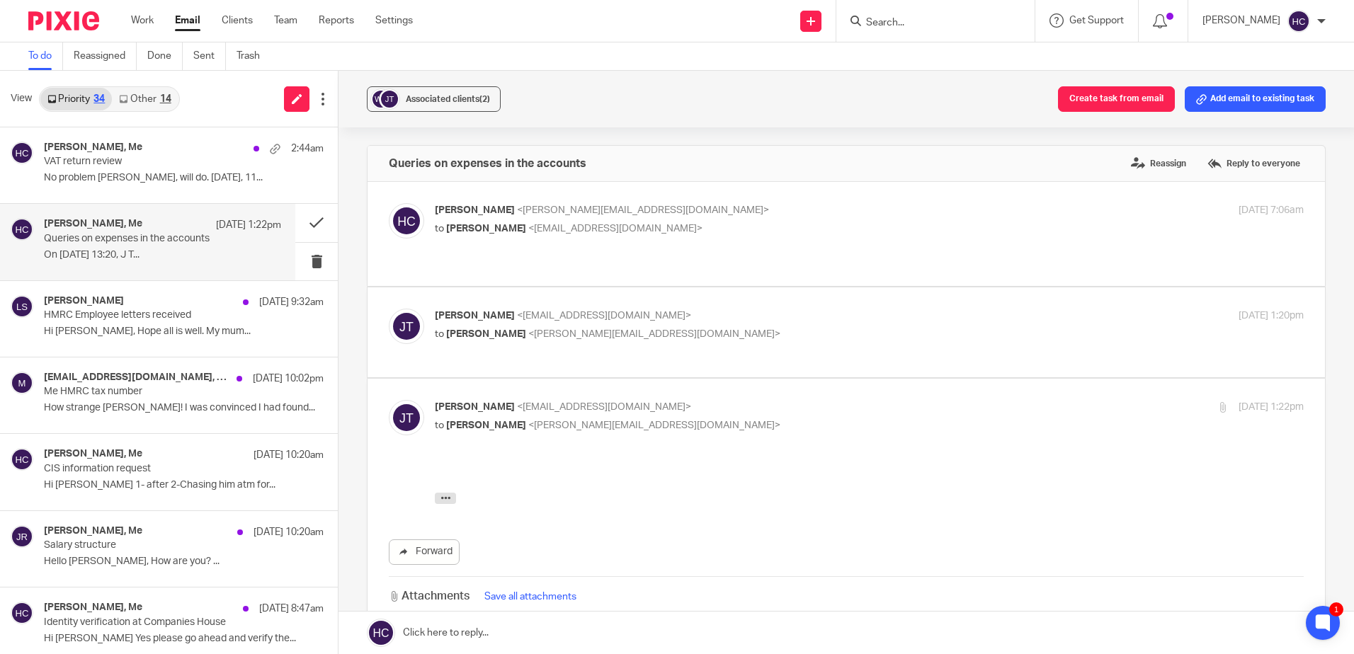
click at [475, 309] on p "J T <jtough82@gmail.com>" at bounding box center [724, 316] width 579 height 15
checkbox input "true"
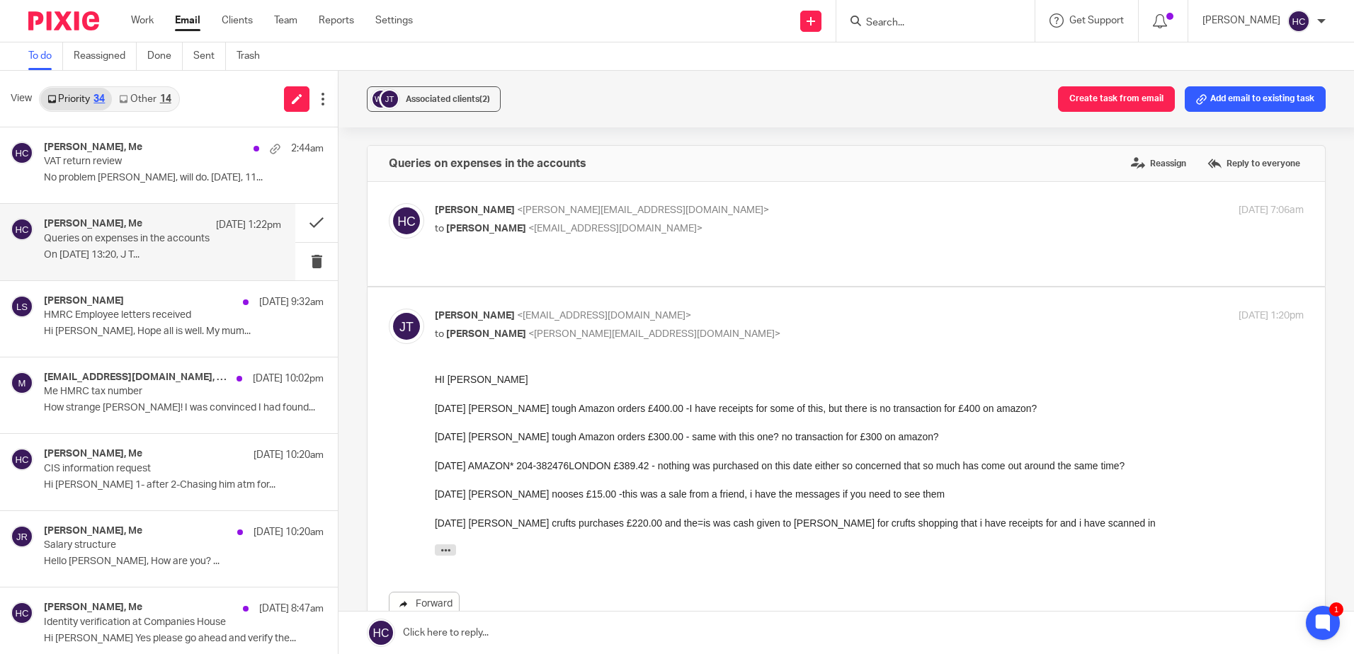
click at [433, 595] on link "Forward" at bounding box center [424, 604] width 71 height 25
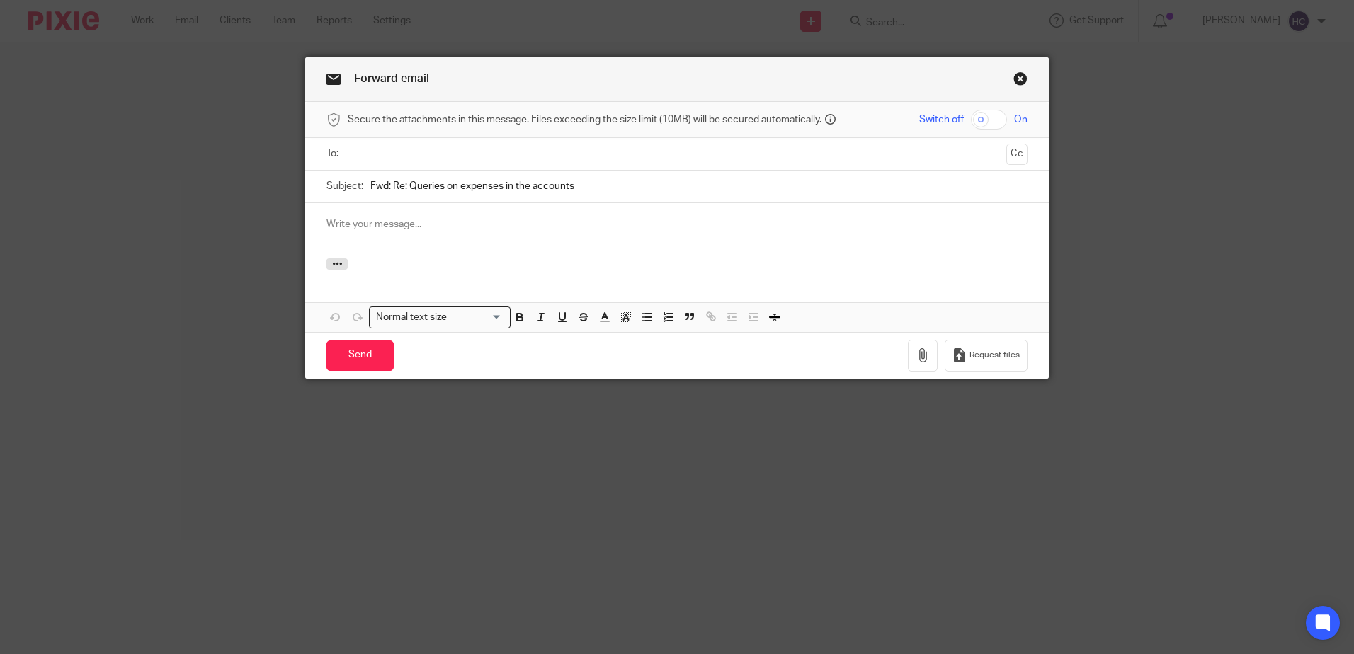
click at [416, 152] on input "text" at bounding box center [676, 154] width 647 height 16
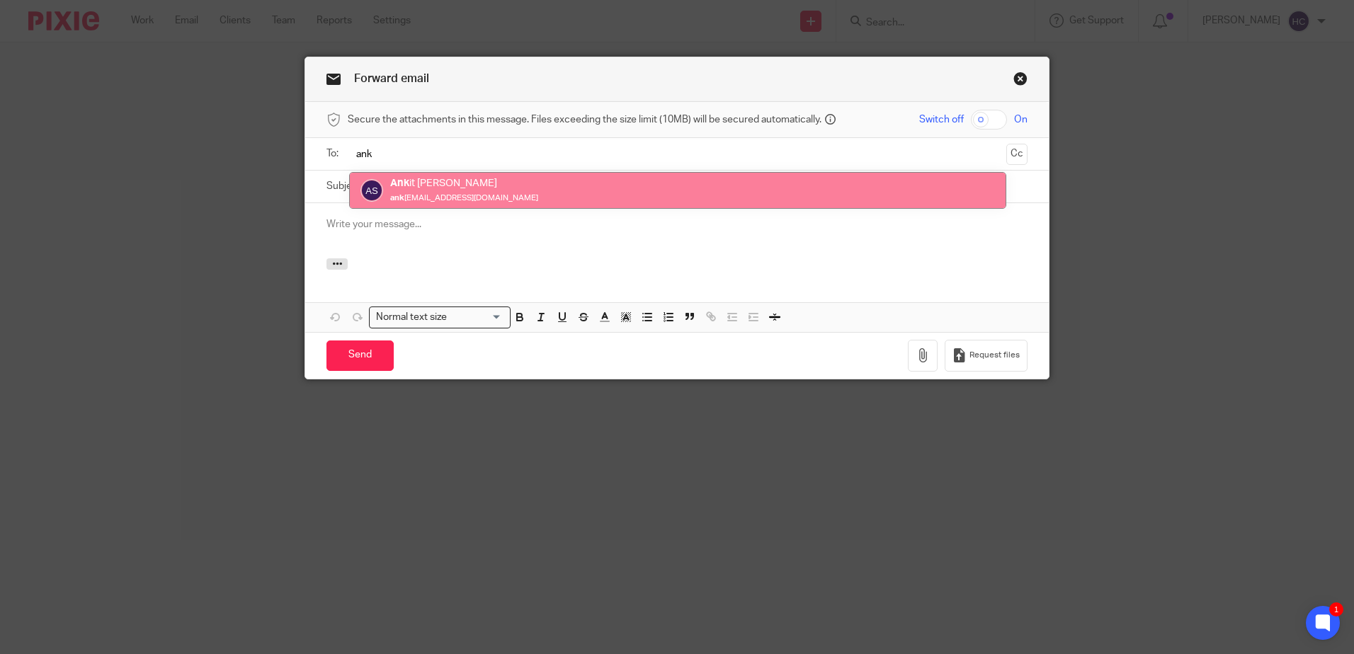
type input "ank"
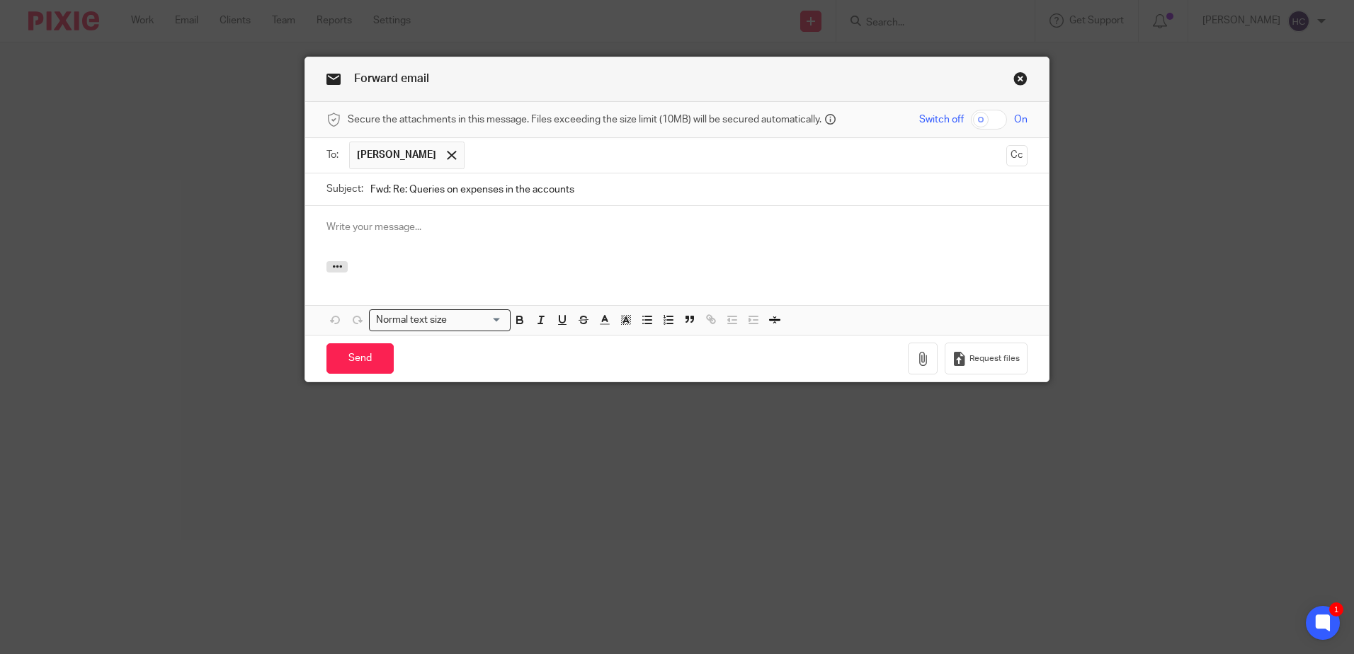
click at [411, 224] on p at bounding box center [676, 227] width 701 height 14
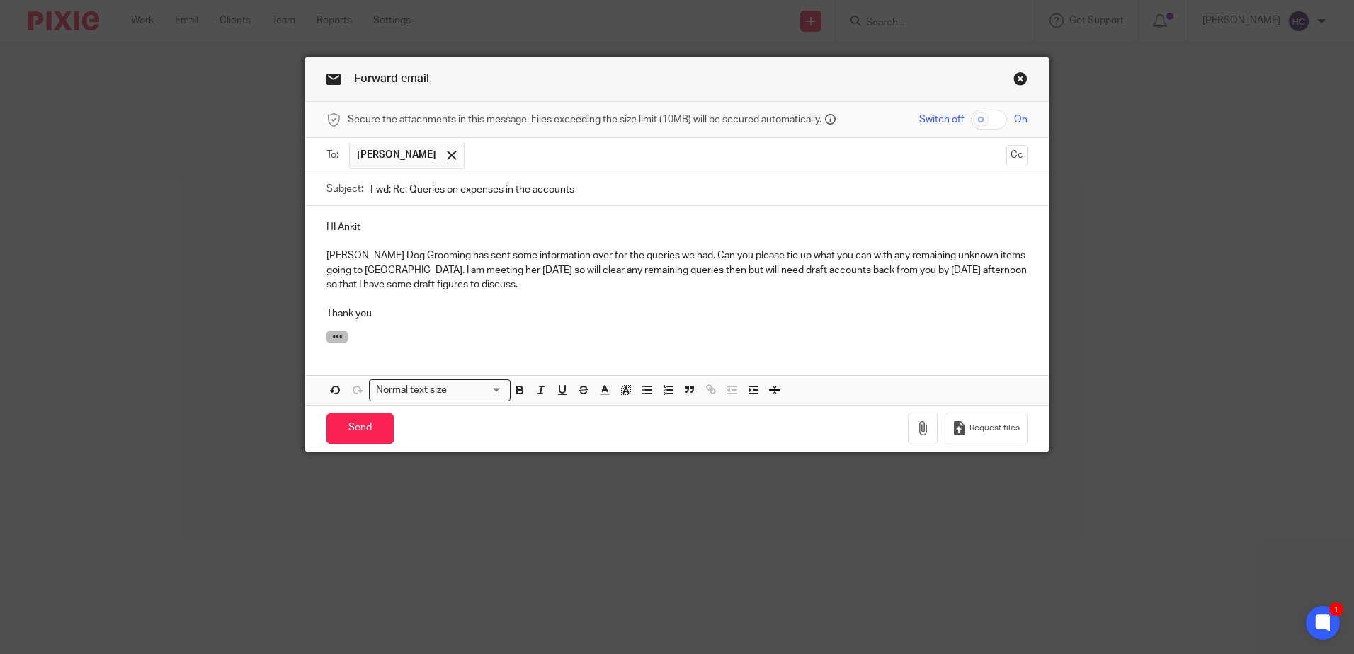
click at [338, 338] on button "button" at bounding box center [336, 336] width 21 height 11
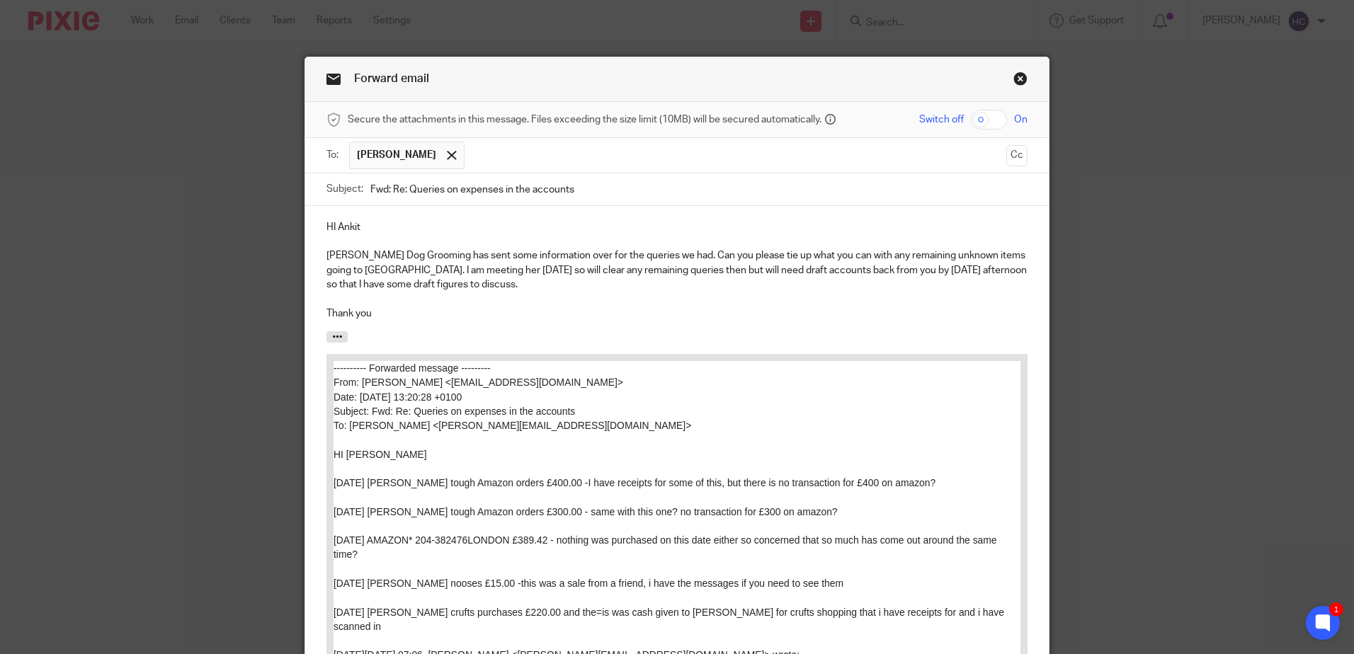
click at [673, 251] on p "[PERSON_NAME] Dog Grooming has sent some information over for the queries we ha…" at bounding box center [676, 270] width 701 height 43
click at [328, 226] on p "HI Ankit" at bounding box center [676, 227] width 701 height 14
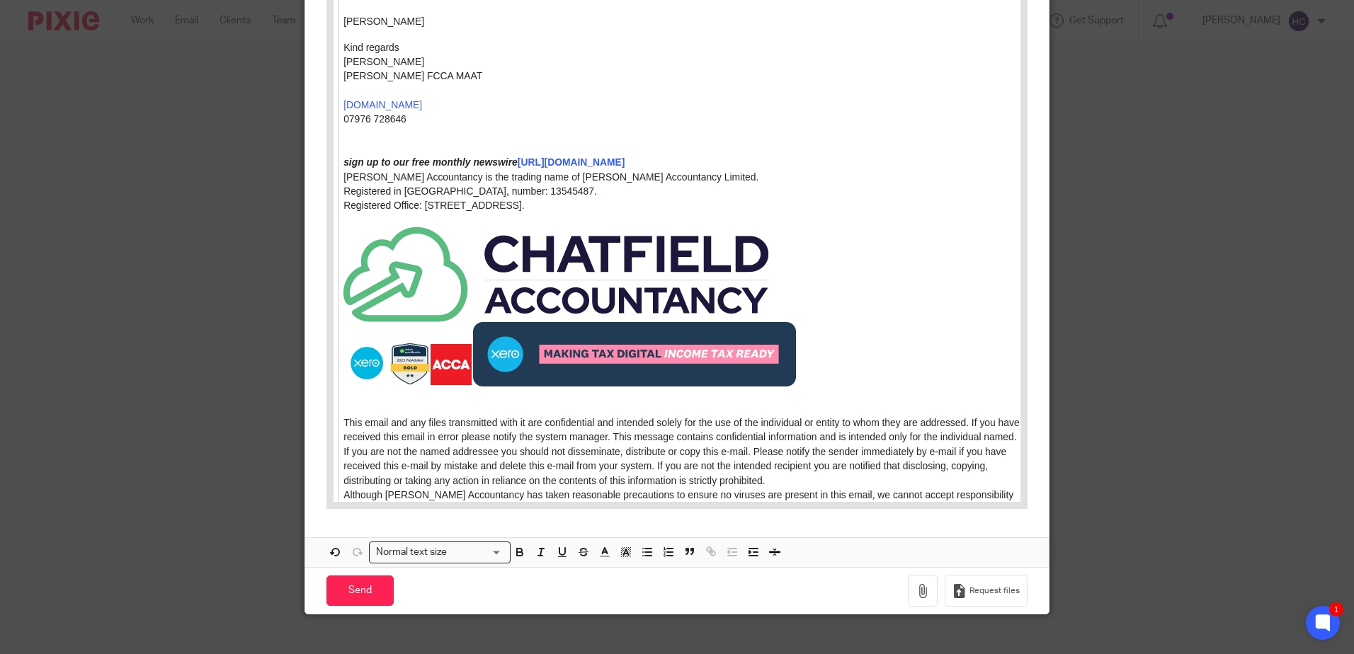
scroll to position [867, 0]
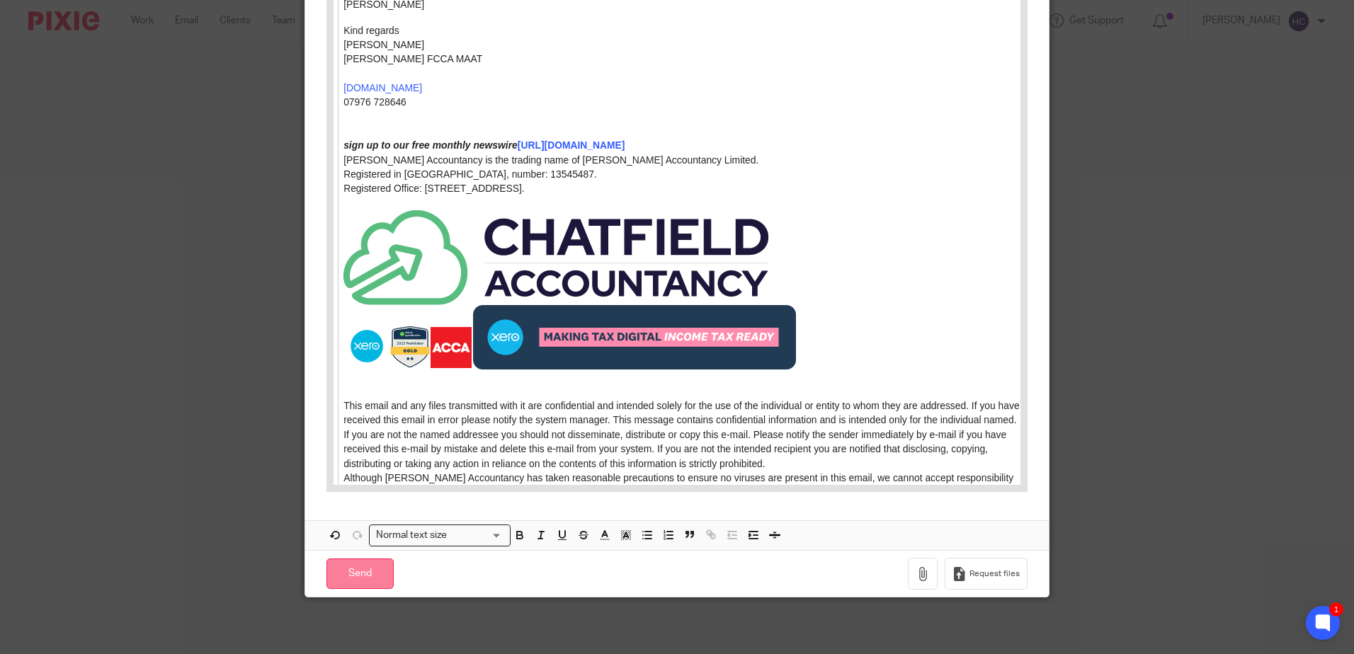
click at [372, 572] on input "Send" at bounding box center [359, 574] width 67 height 30
